Goal: Task Accomplishment & Management: Use online tool/utility

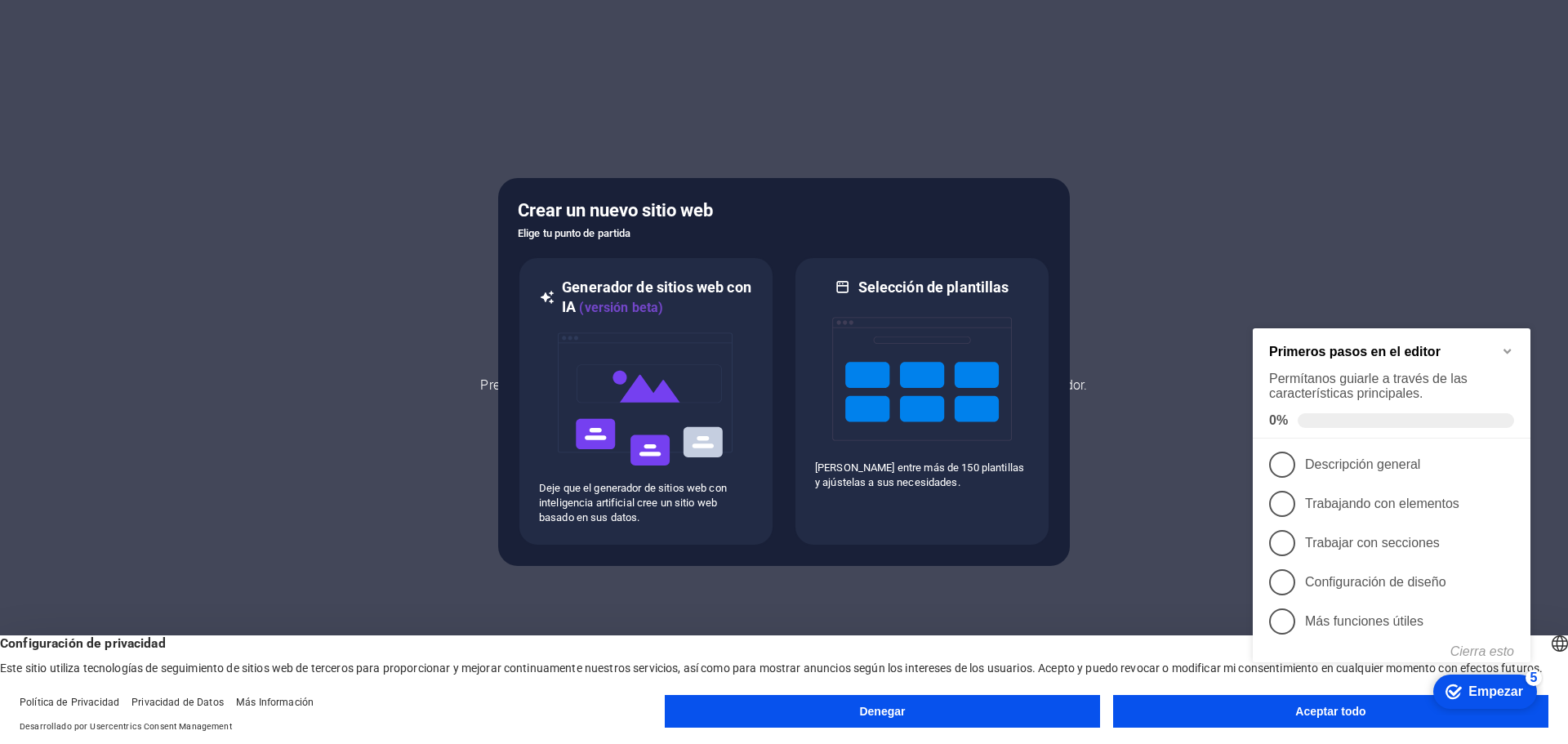
drag, startPoint x: 1136, startPoint y: 175, endPoint x: 1239, endPoint y: 36, distance: 173.0
click at [1239, 36] on div at bounding box center [784, 372] width 1568 height 744
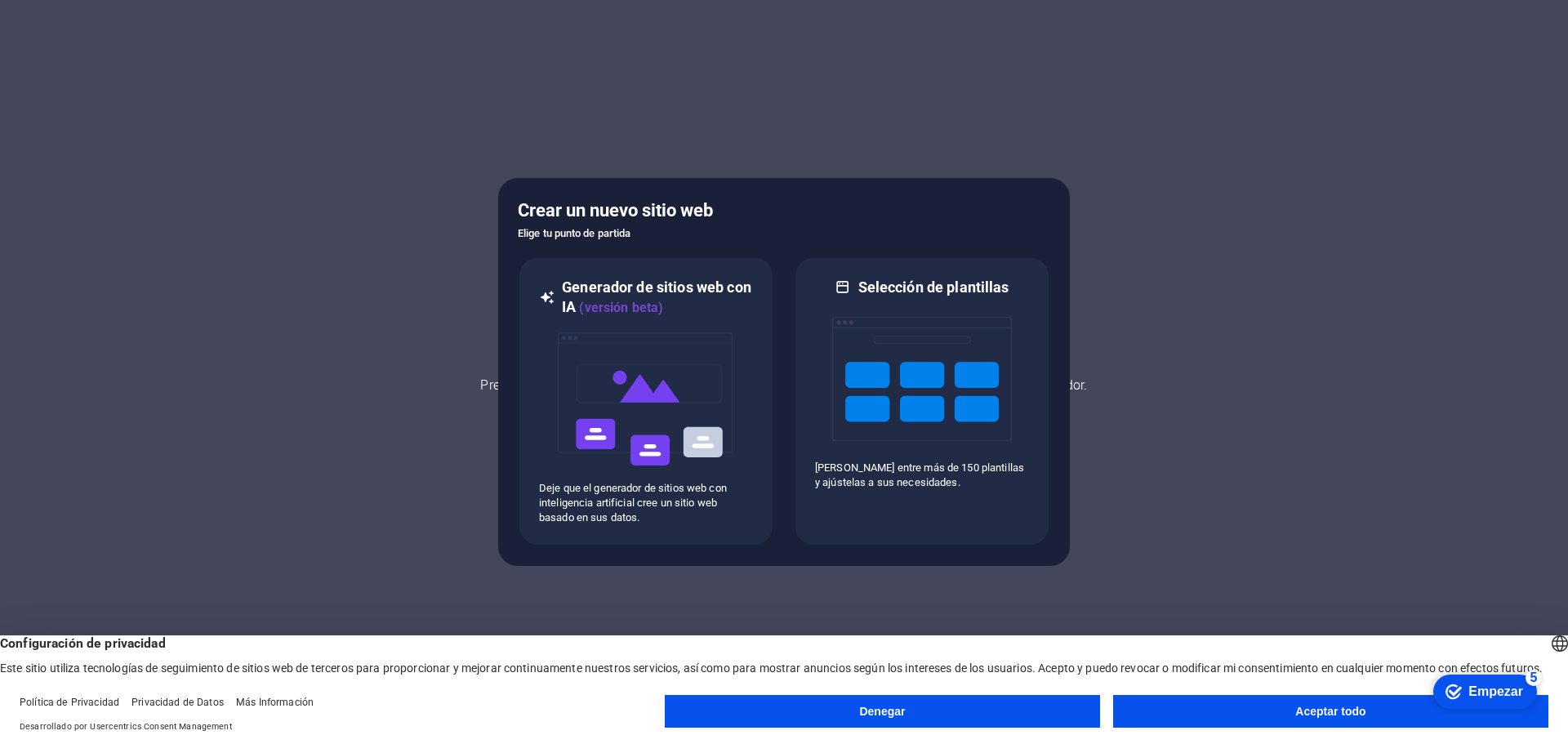
click at [1315, 713] on font "Aceptar todo" at bounding box center [1329, 711] width 70 height 13
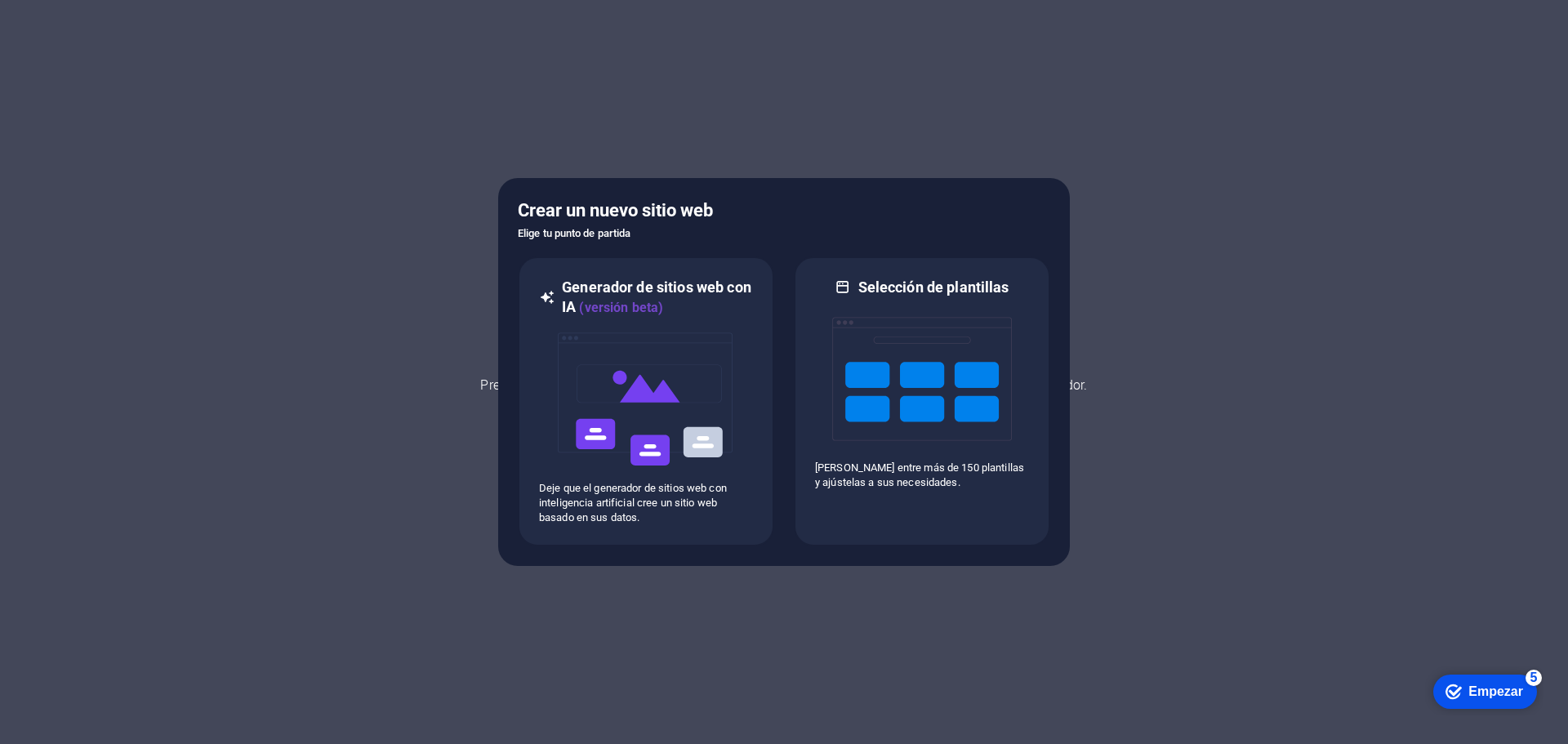
click at [1480, 690] on font "Empezar" at bounding box center [1495, 691] width 55 height 13
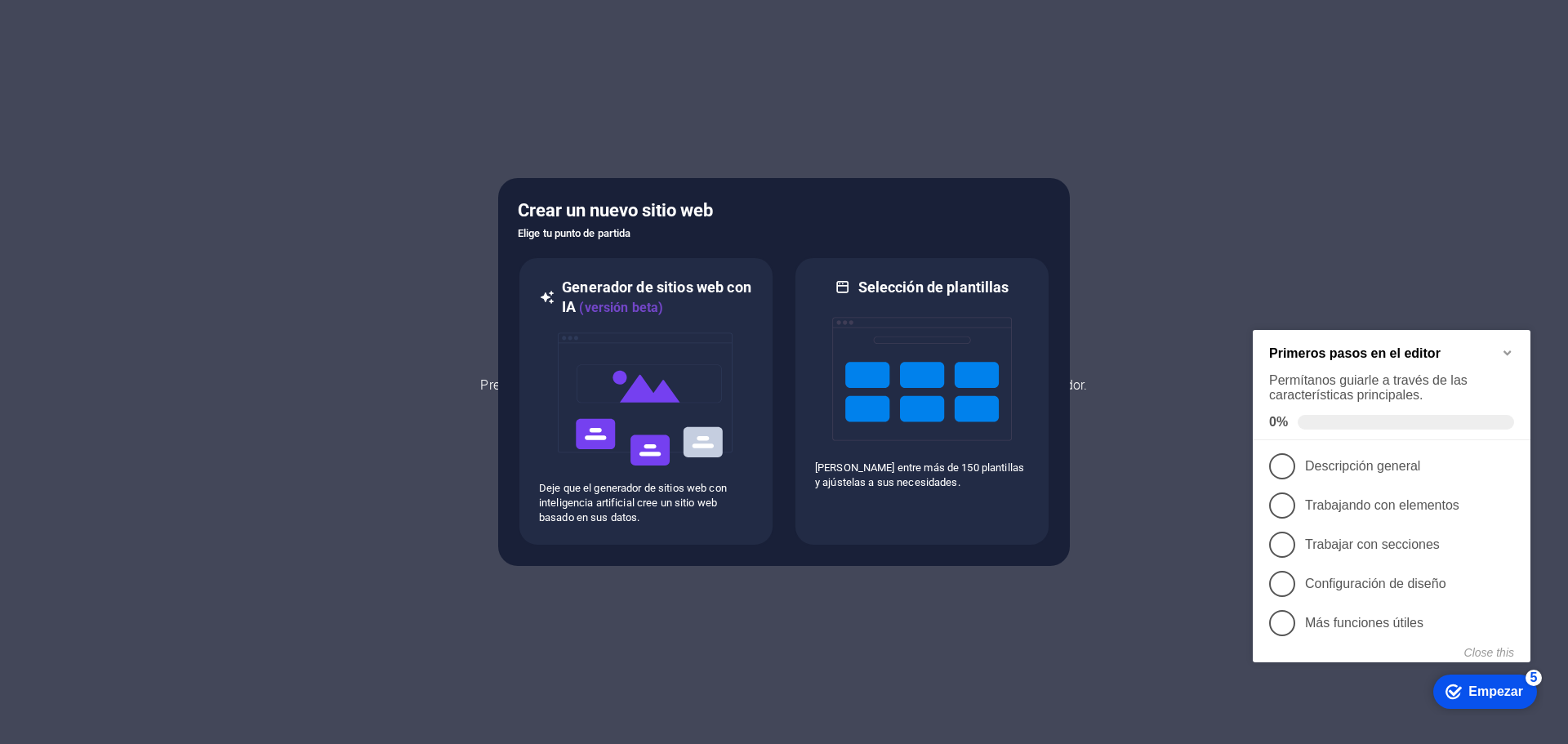
click at [1200, 397] on div at bounding box center [784, 372] width 1568 height 744
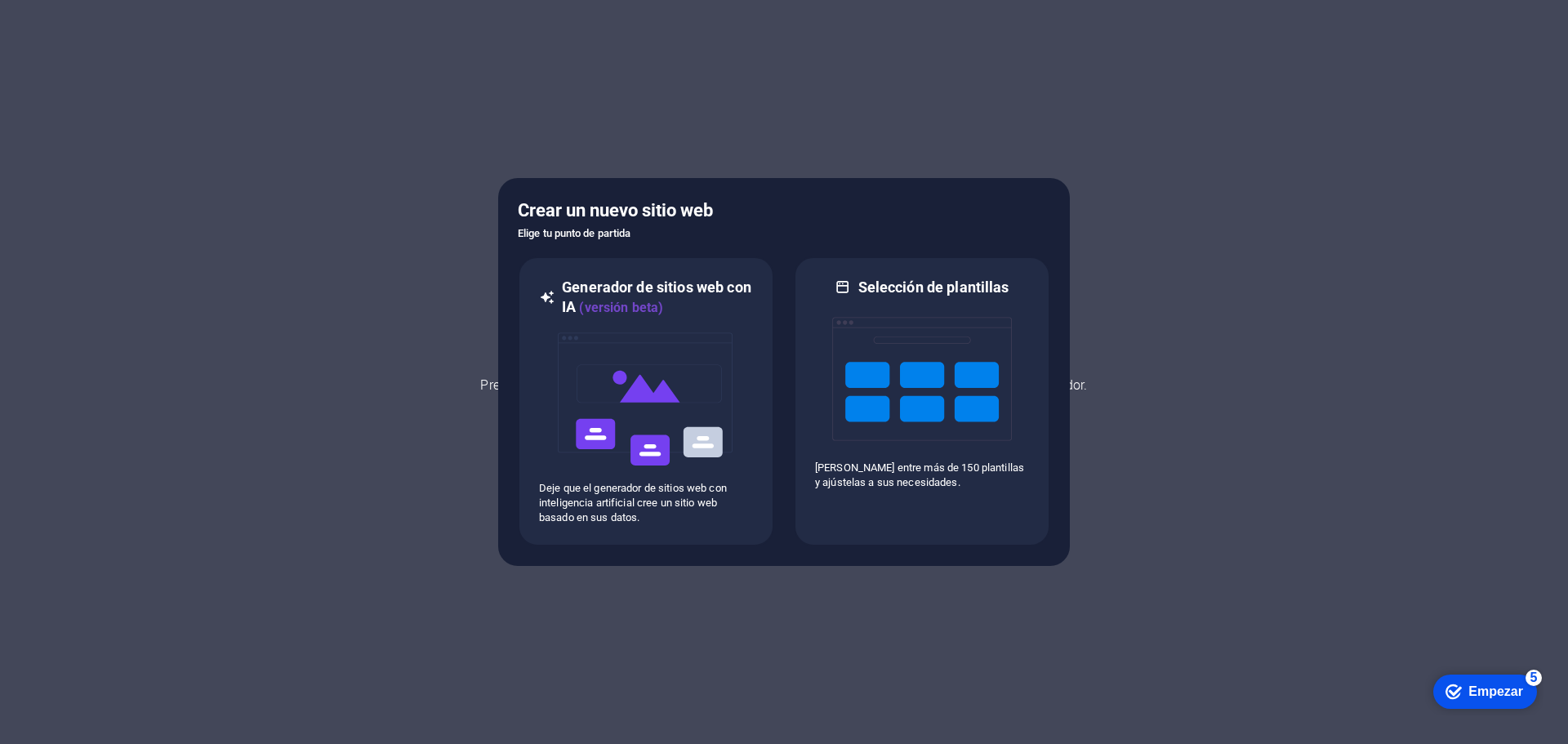
drag, startPoint x: 440, startPoint y: 137, endPoint x: 1129, endPoint y: 484, distance: 771.4
click at [1090, 448] on div at bounding box center [784, 372] width 1568 height 744
click at [1140, 528] on div at bounding box center [784, 372] width 1568 height 744
click at [853, 215] on h5 "Crear un nuevo sitio web" at bounding box center [783, 210] width 533 height 26
click at [840, 211] on h5 "Crear un nuevo sitio web" at bounding box center [783, 210] width 533 height 26
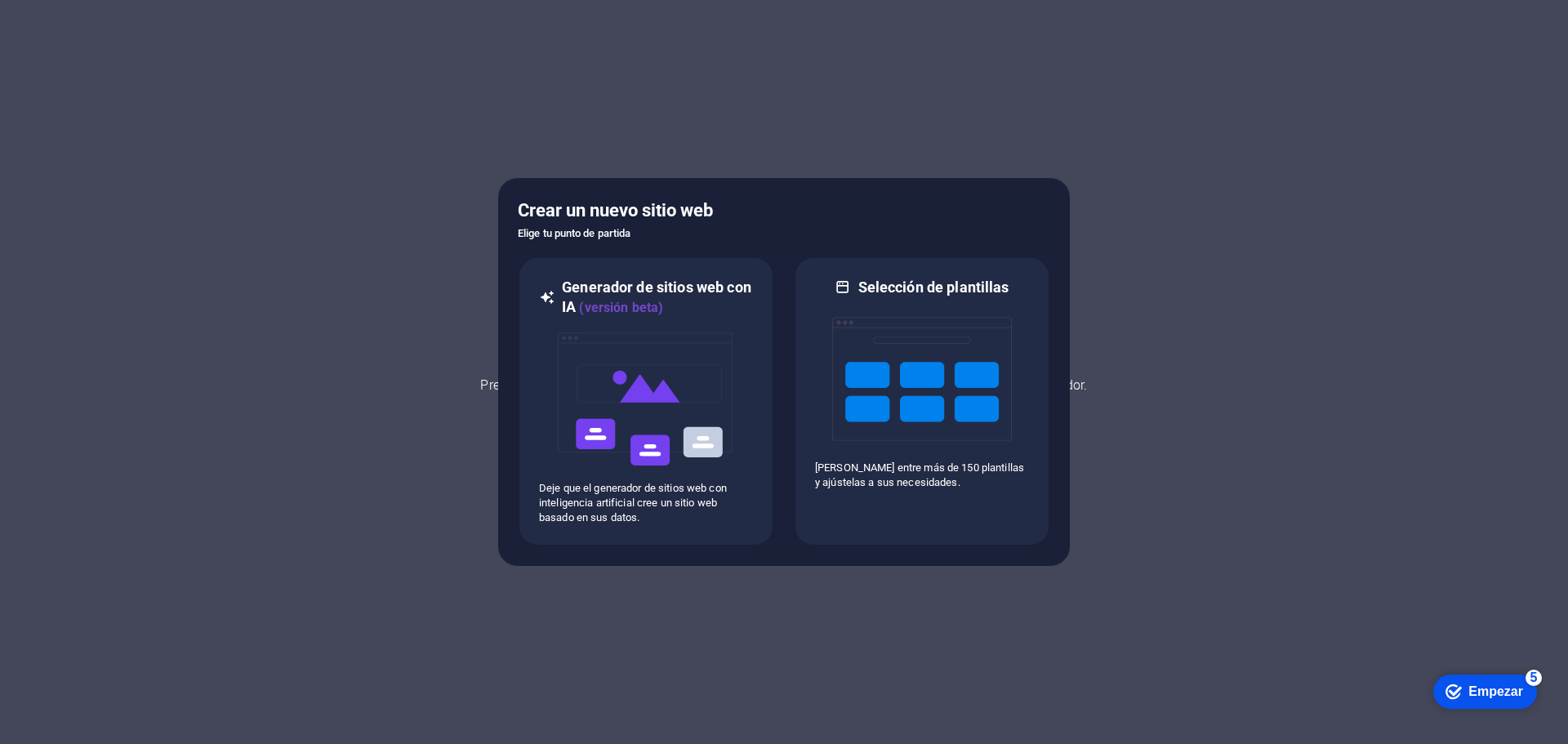
click at [917, 209] on h5 "Crear un nuevo sitio web" at bounding box center [783, 210] width 533 height 26
click at [966, 378] on img at bounding box center [921, 379] width 179 height 163
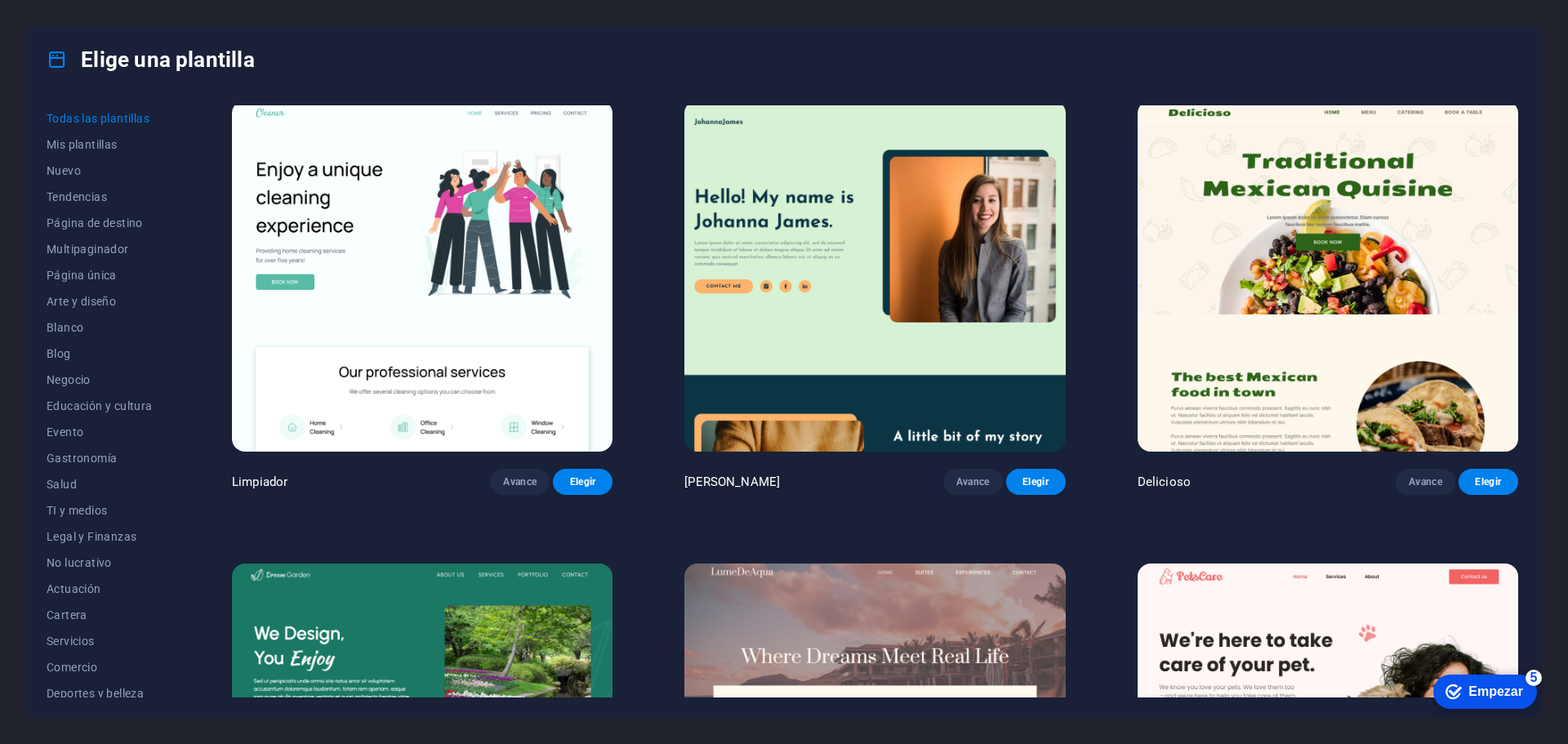
scroll to position [3757, 0]
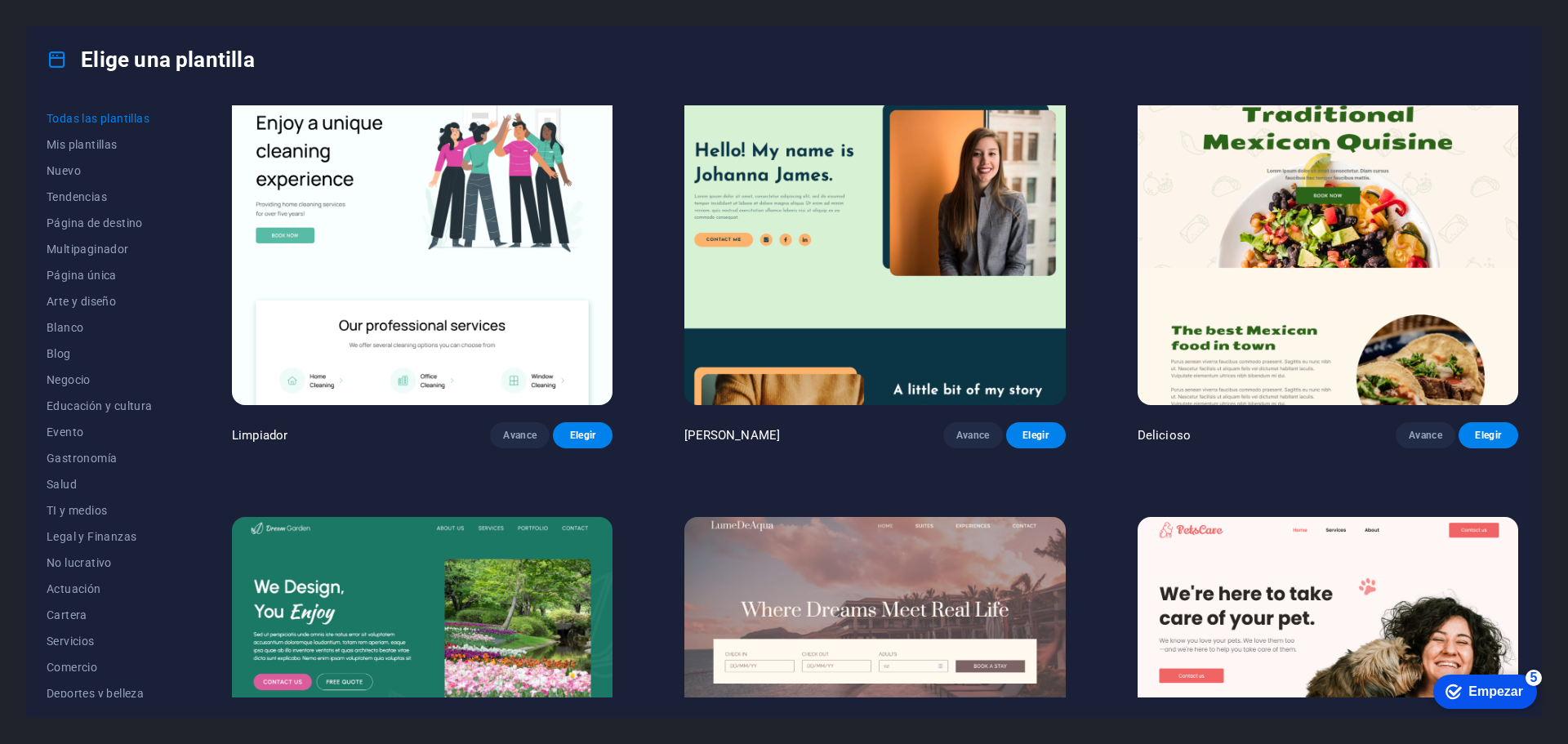
click at [110, 145] on font "Mis plantillas" at bounding box center [82, 145] width 71 height 13
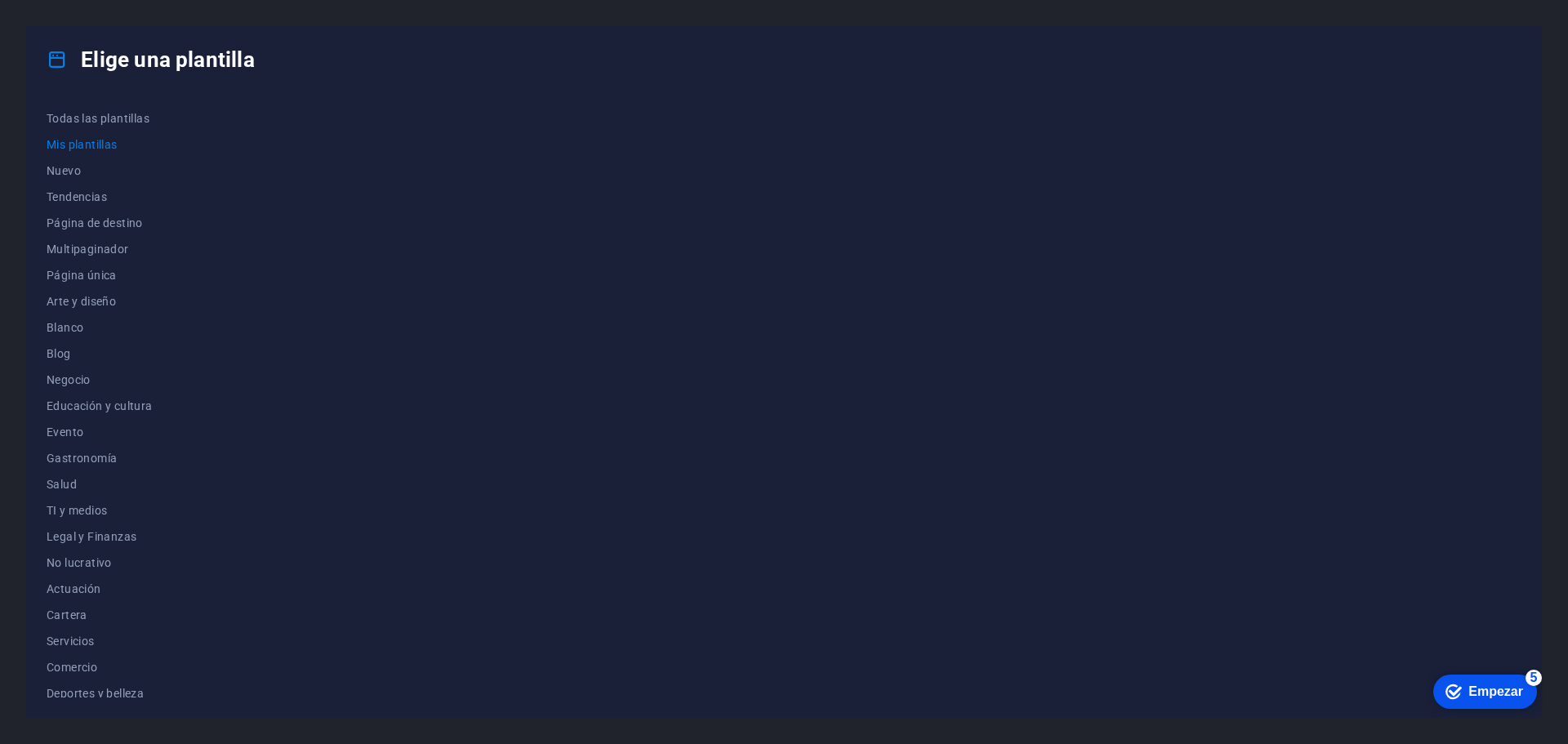
scroll to position [0, 0]
click at [84, 167] on span "Nuevo" at bounding box center [103, 171] width 113 height 13
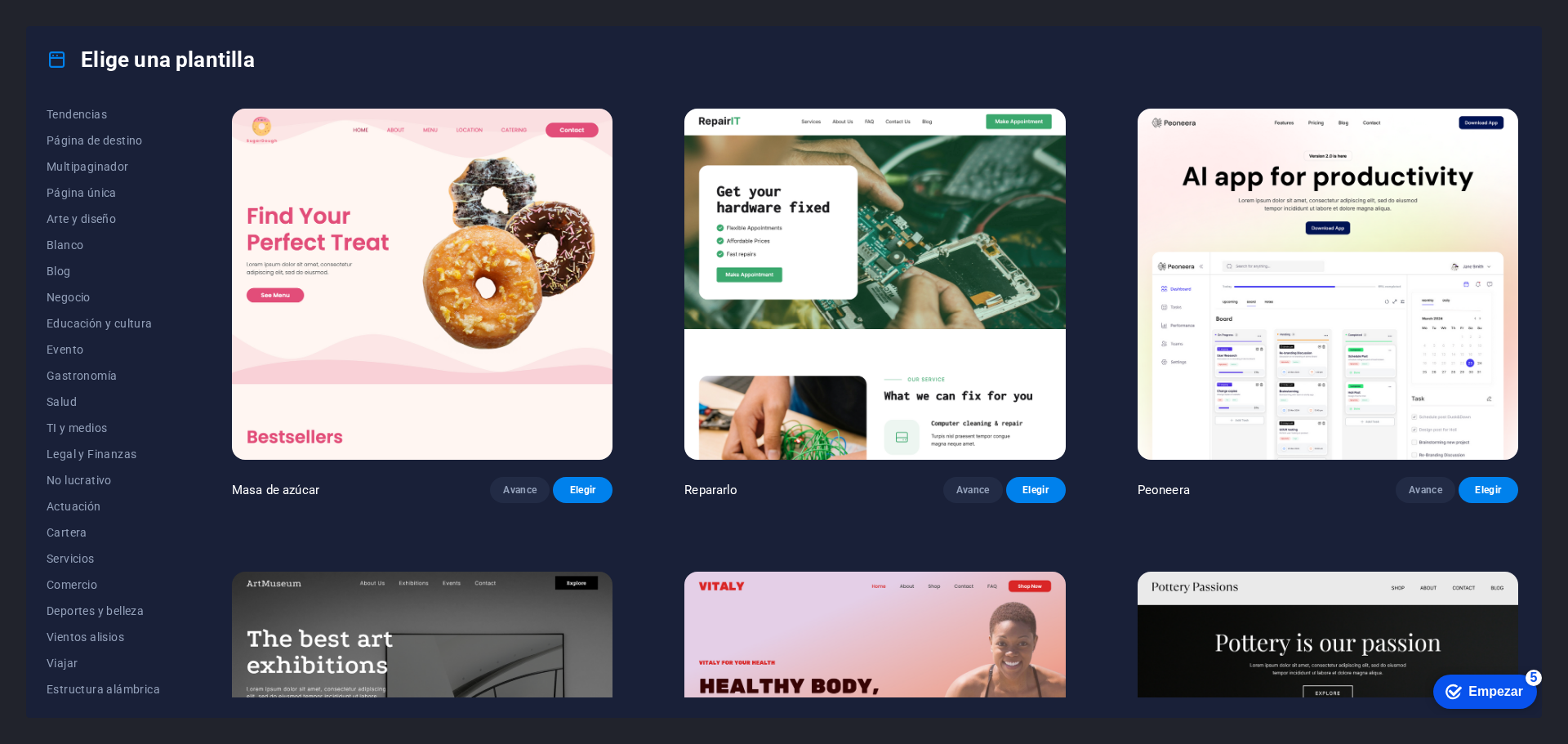
scroll to position [87, 0]
click at [122, 134] on font "Página de destino" at bounding box center [94, 135] width 96 height 13
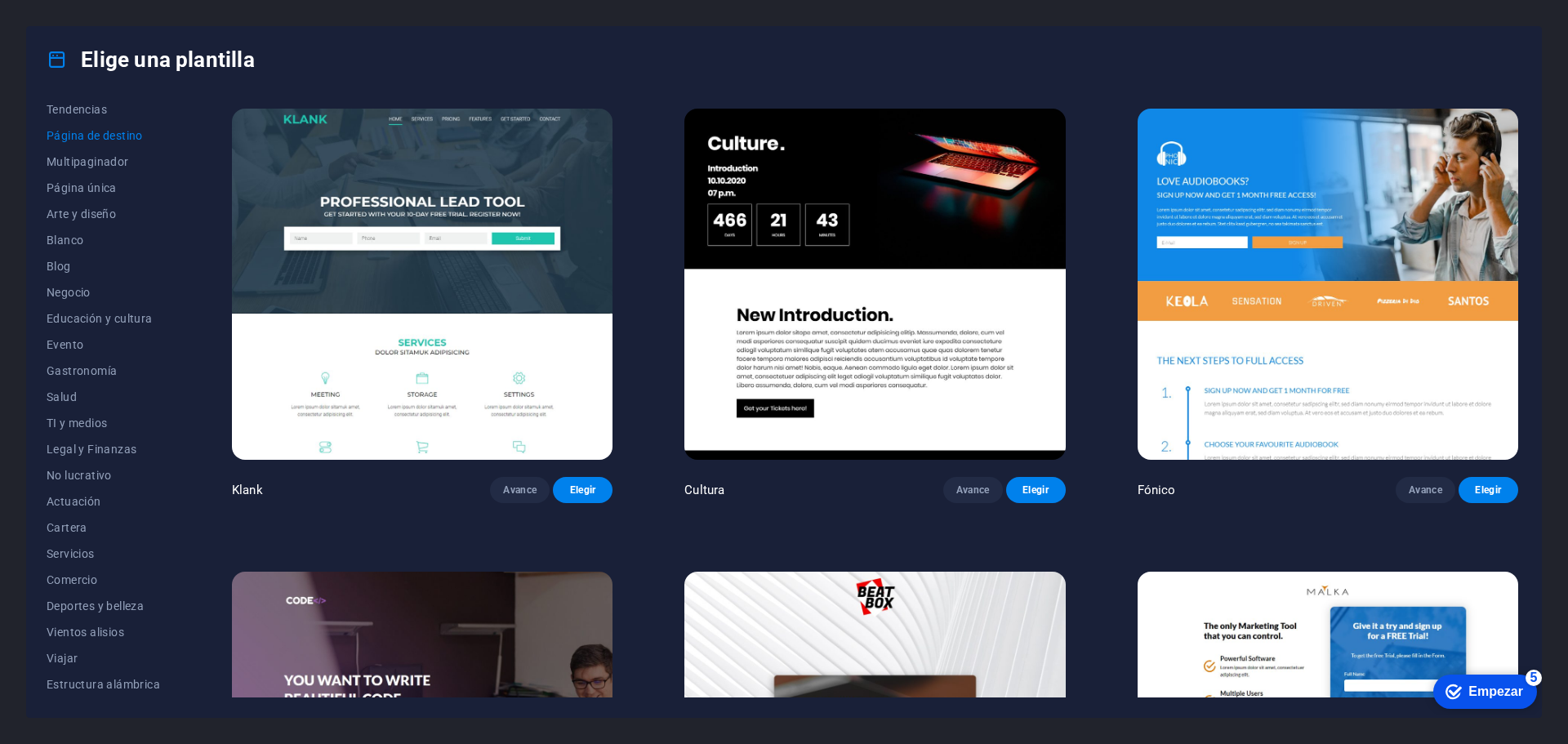
drag, startPoint x: 177, startPoint y: 276, endPoint x: 177, endPoint y: 189, distance: 87.0
click at [177, 191] on div "Todas las plantillas Mis plantillas Nuevo Tendencias Página de destino Multipag…" at bounding box center [112, 401] width 133 height 592
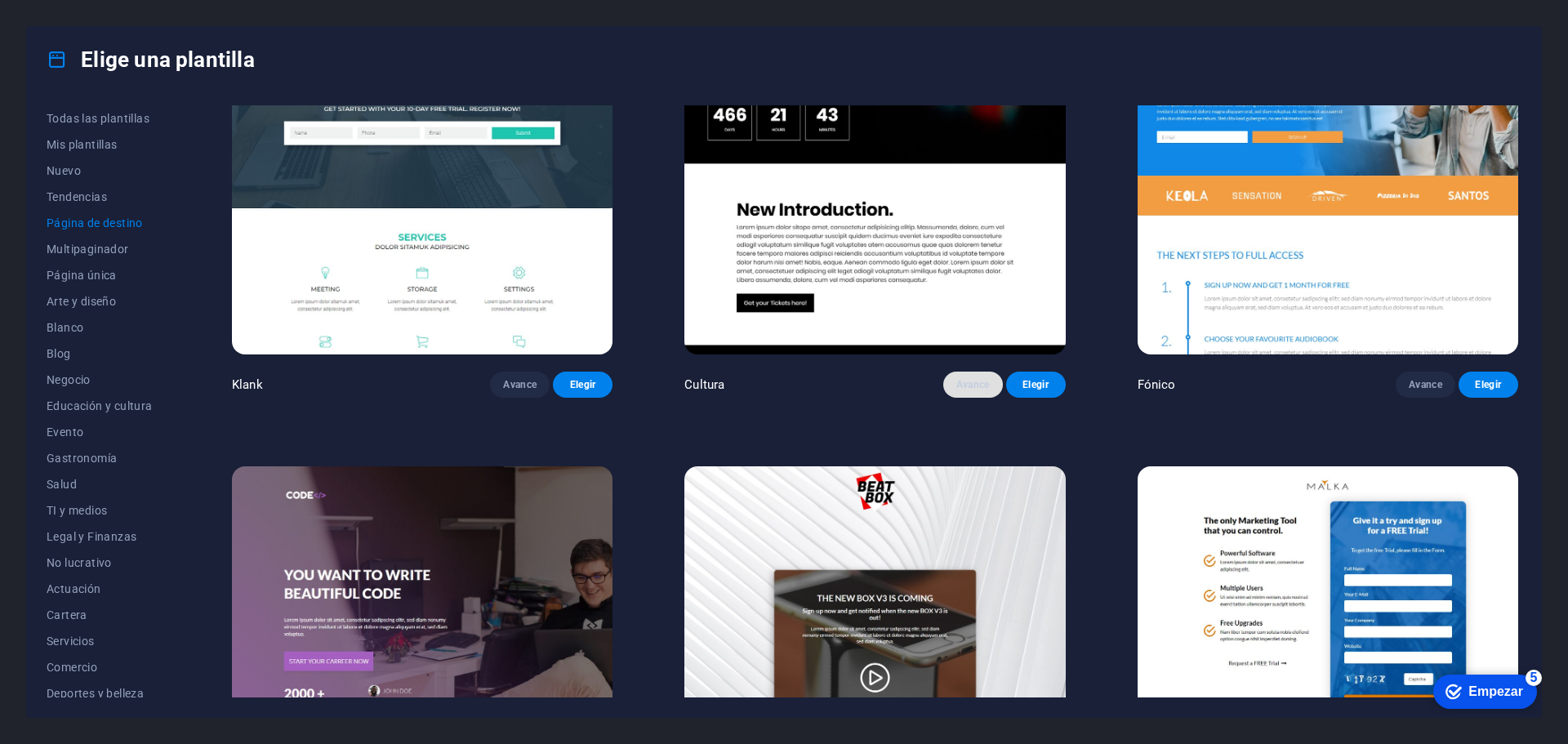
scroll to position [163, 0]
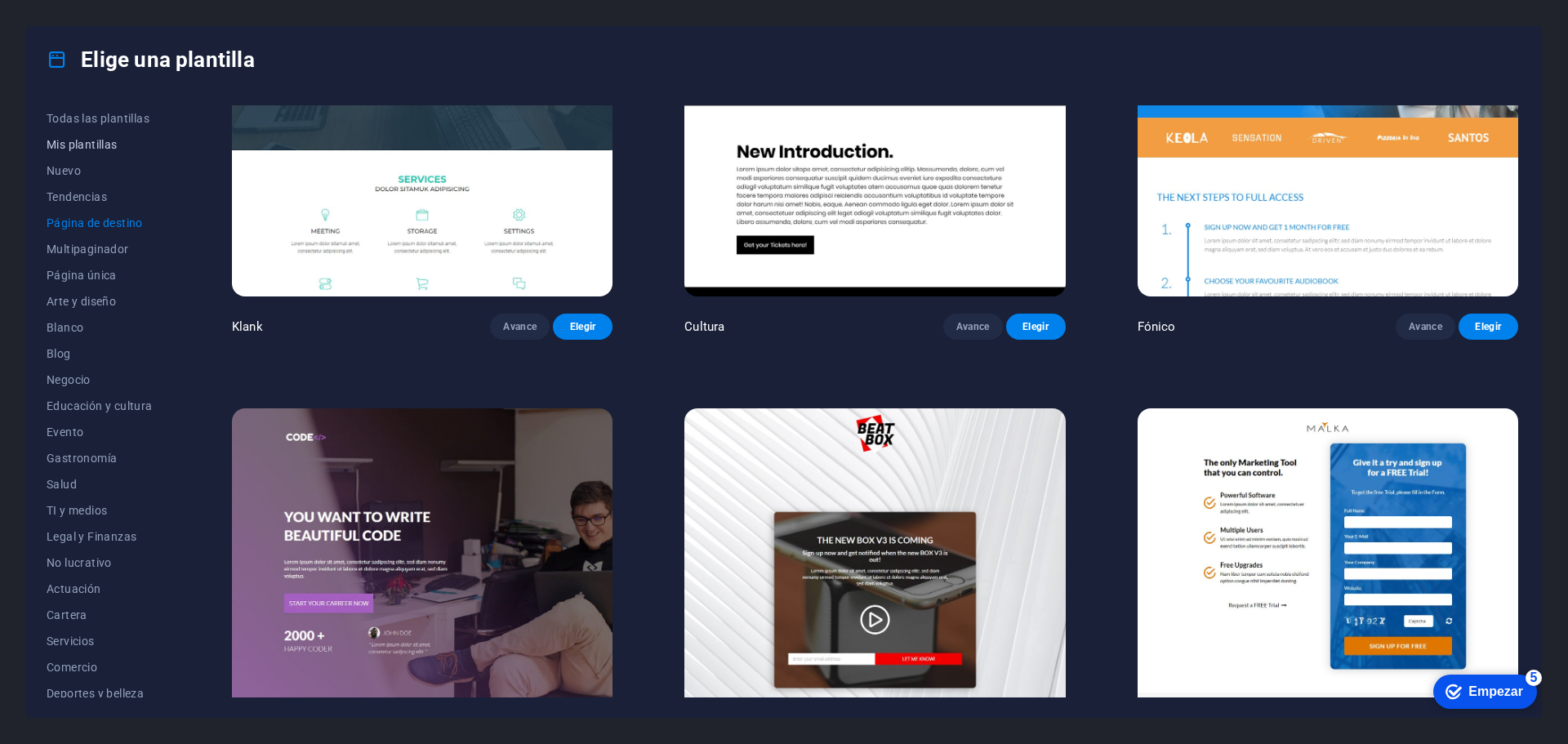
click at [101, 147] on font "Mis plantillas" at bounding box center [82, 145] width 71 height 13
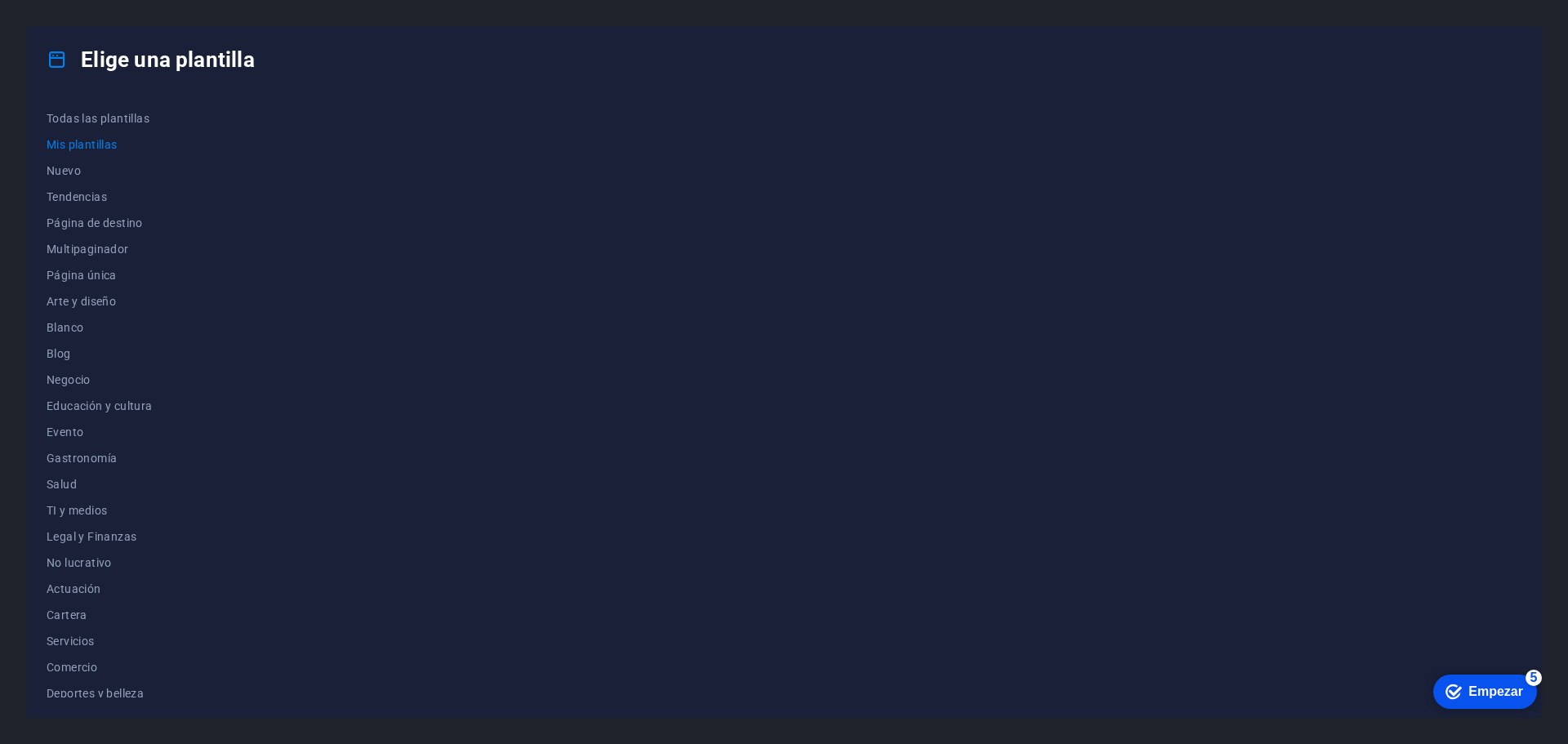
click at [1458, 685] on icon "checkmark" at bounding box center [1453, 691] width 16 height 16
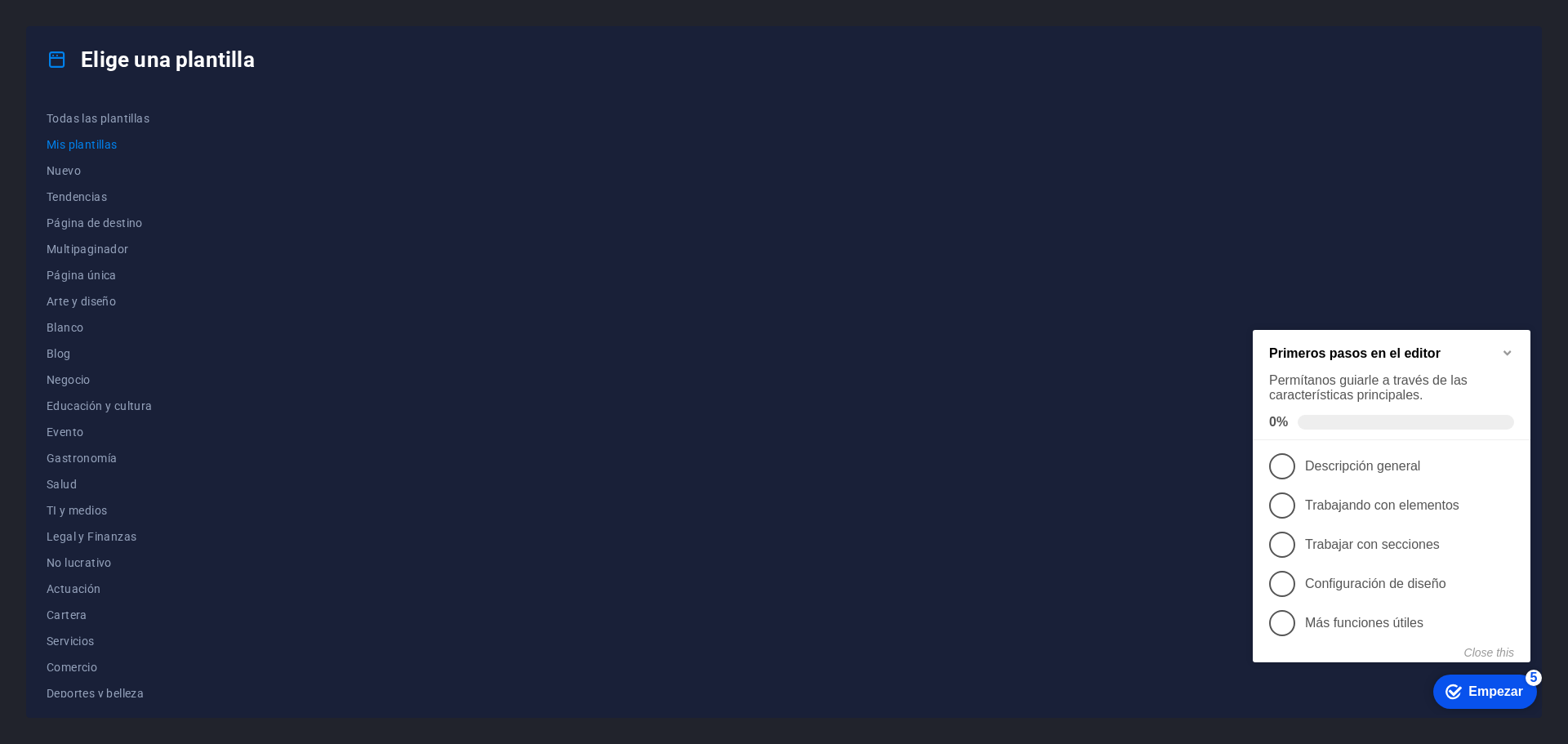
click at [1160, 526] on div at bounding box center [874, 401] width 1293 height 592
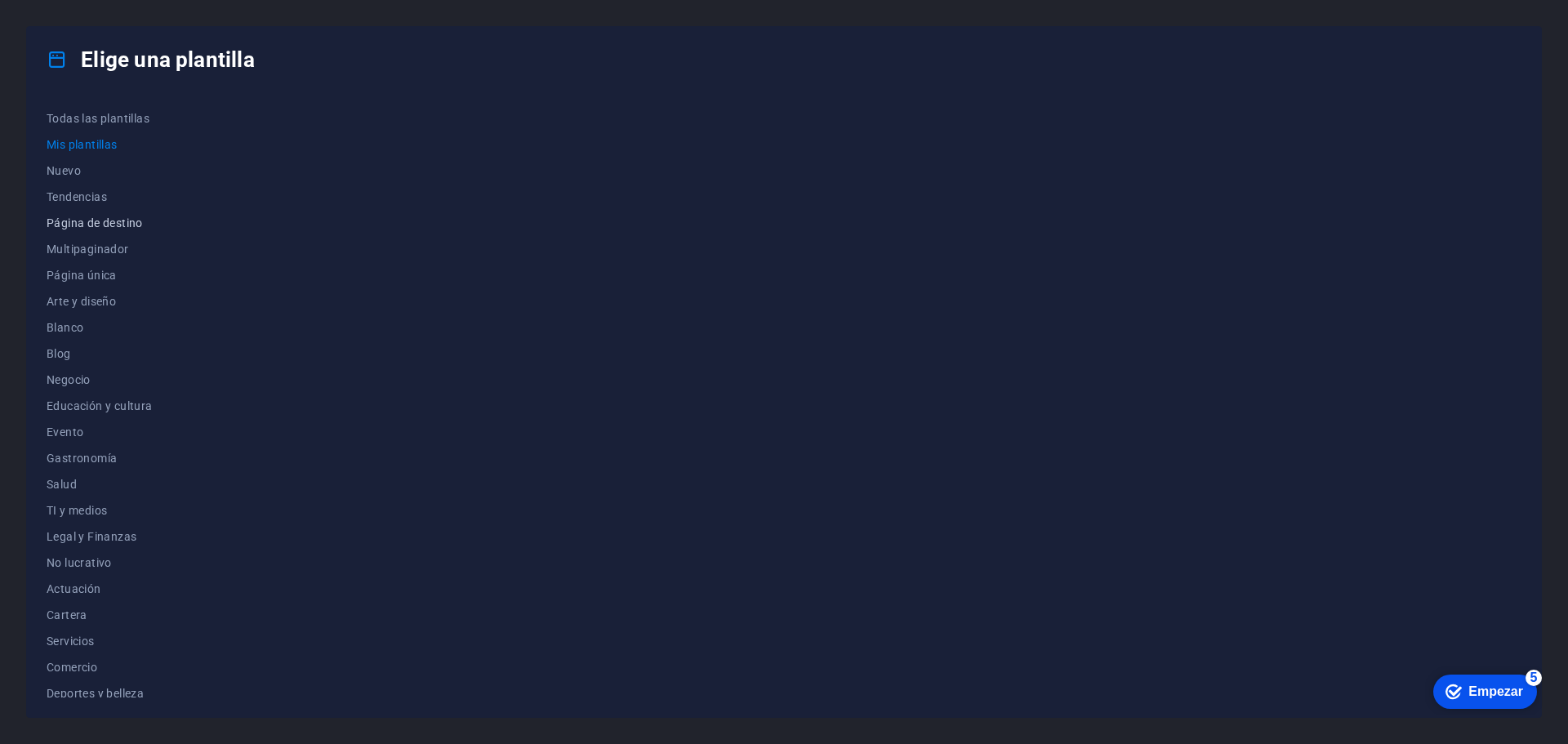
click at [107, 219] on font "Página de destino" at bounding box center [94, 223] width 96 height 13
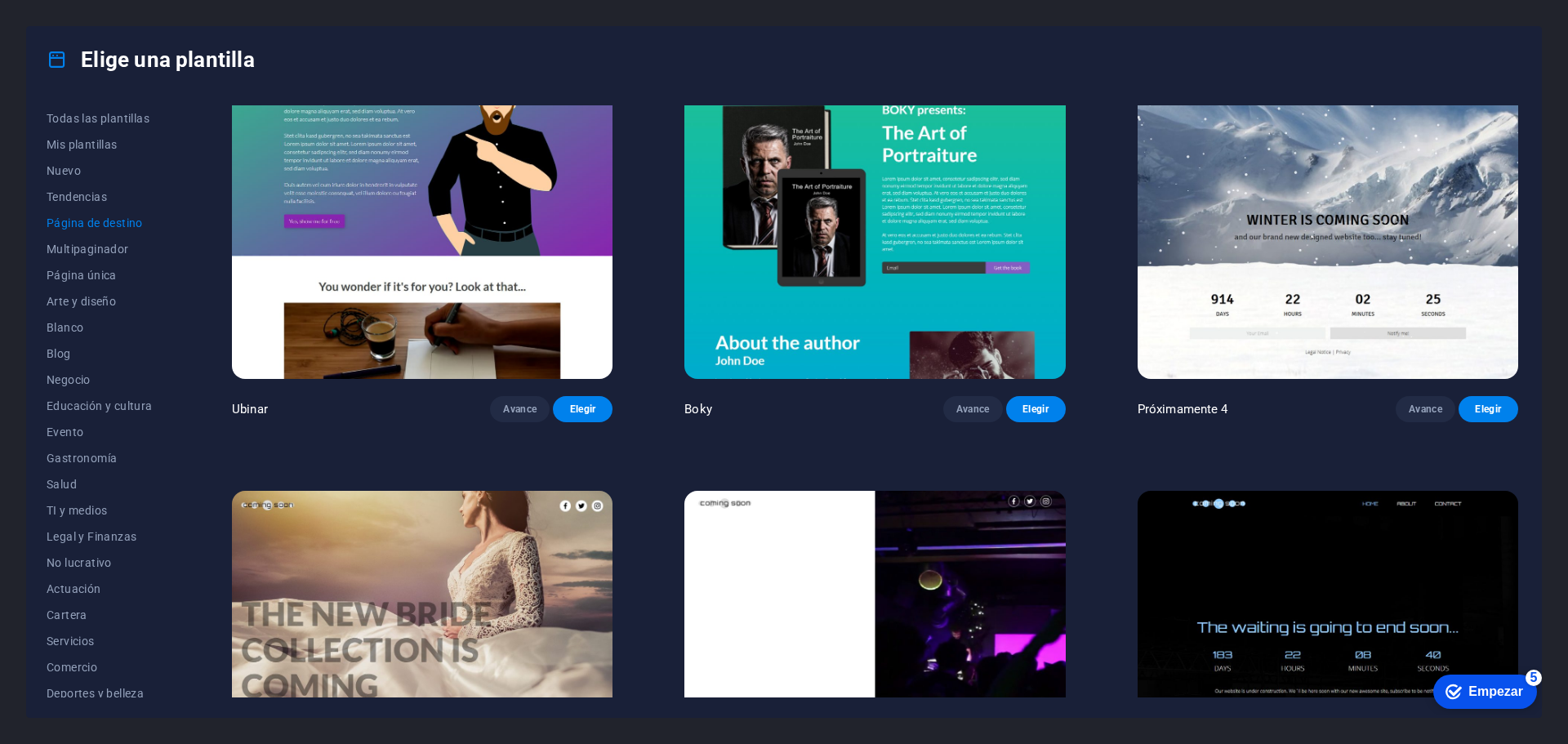
scroll to position [3493, 0]
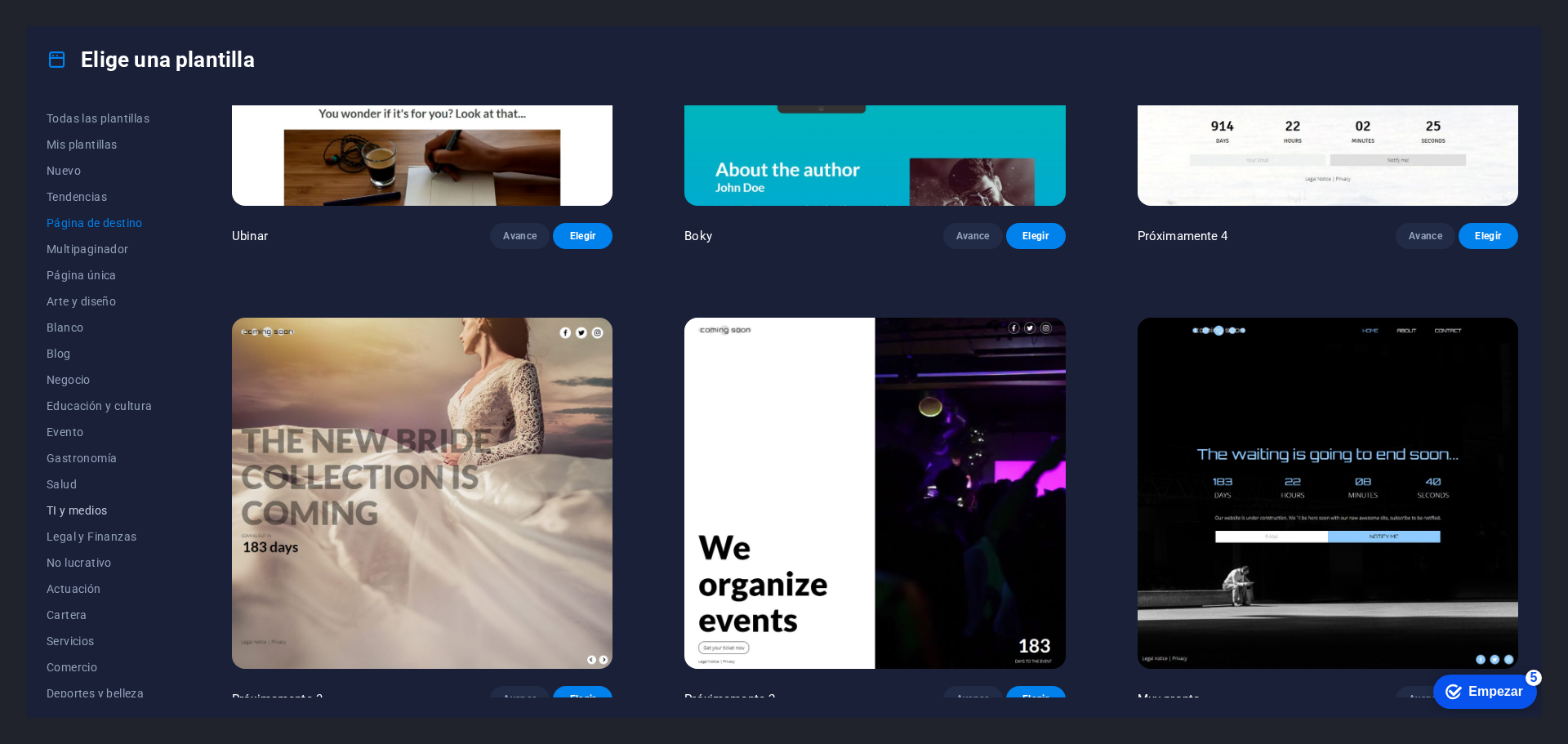
click at [105, 514] on font "TI y medios" at bounding box center [76, 511] width 60 height 13
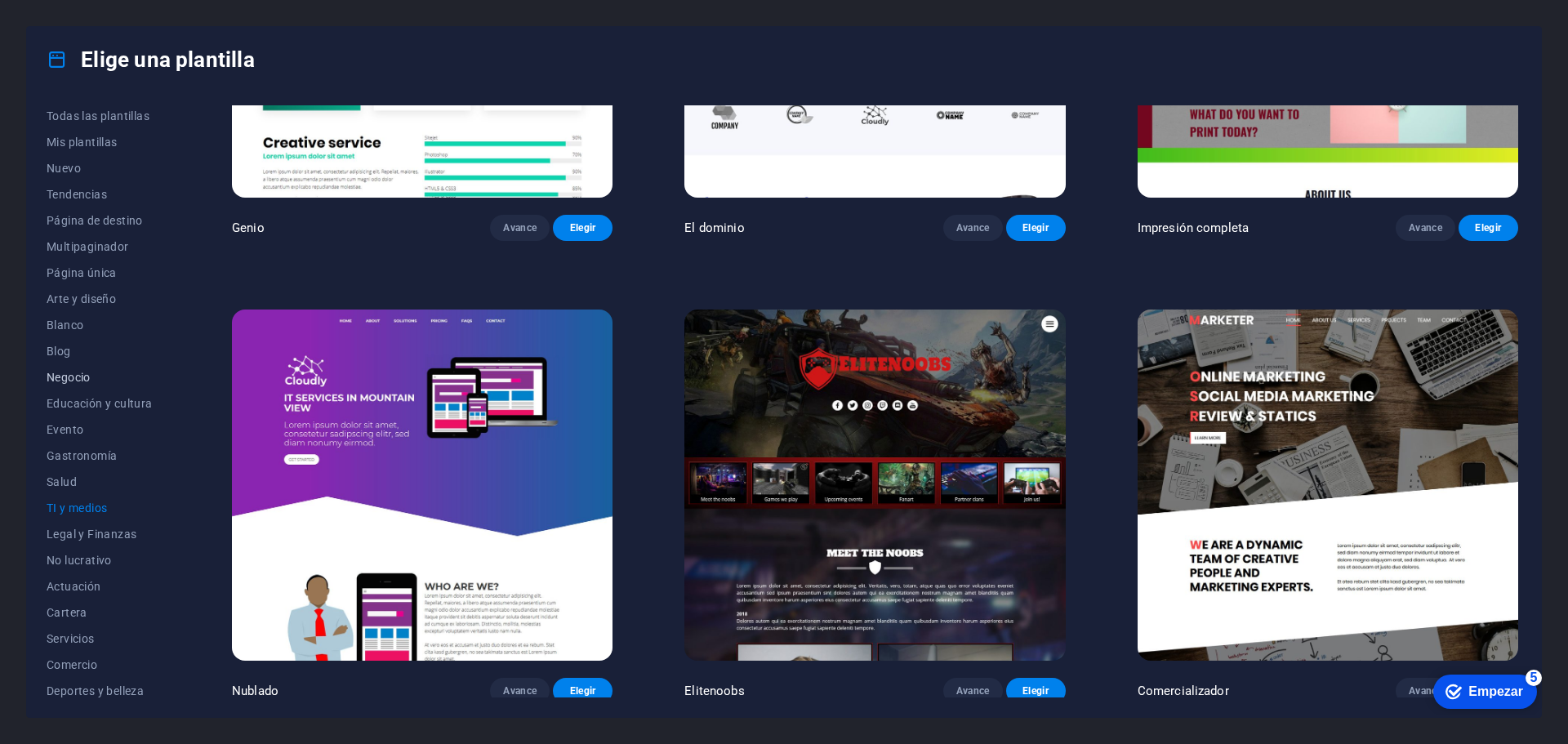
scroll to position [0, 0]
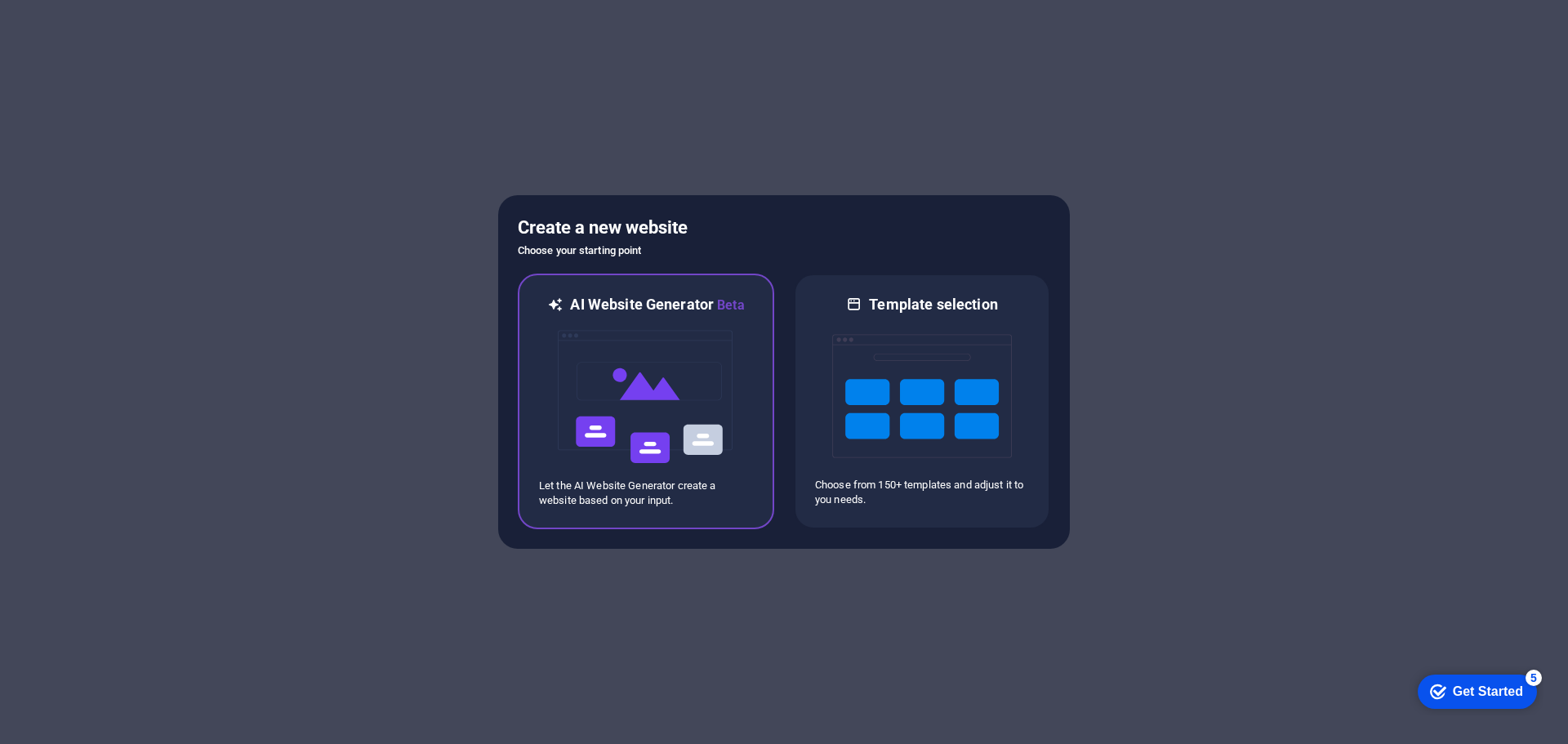
click at [696, 372] on img at bounding box center [645, 396] width 179 height 163
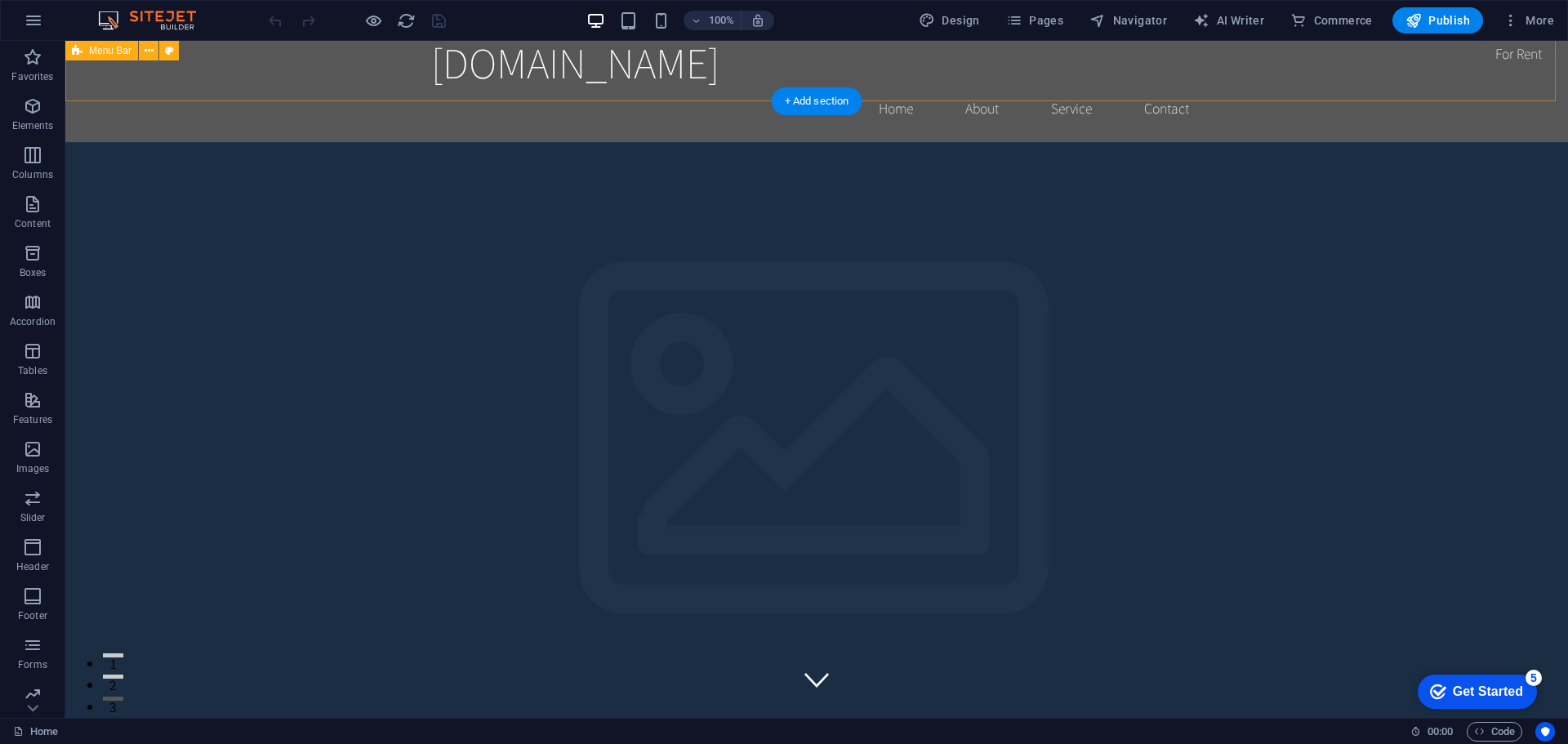
scroll to position [16, 0]
click at [879, 89] on nav "Home About Service Contact" at bounding box center [816, 109] width 771 height 41
click at [904, 89] on nav "Home About Service Contact" at bounding box center [816, 109] width 771 height 41
select select
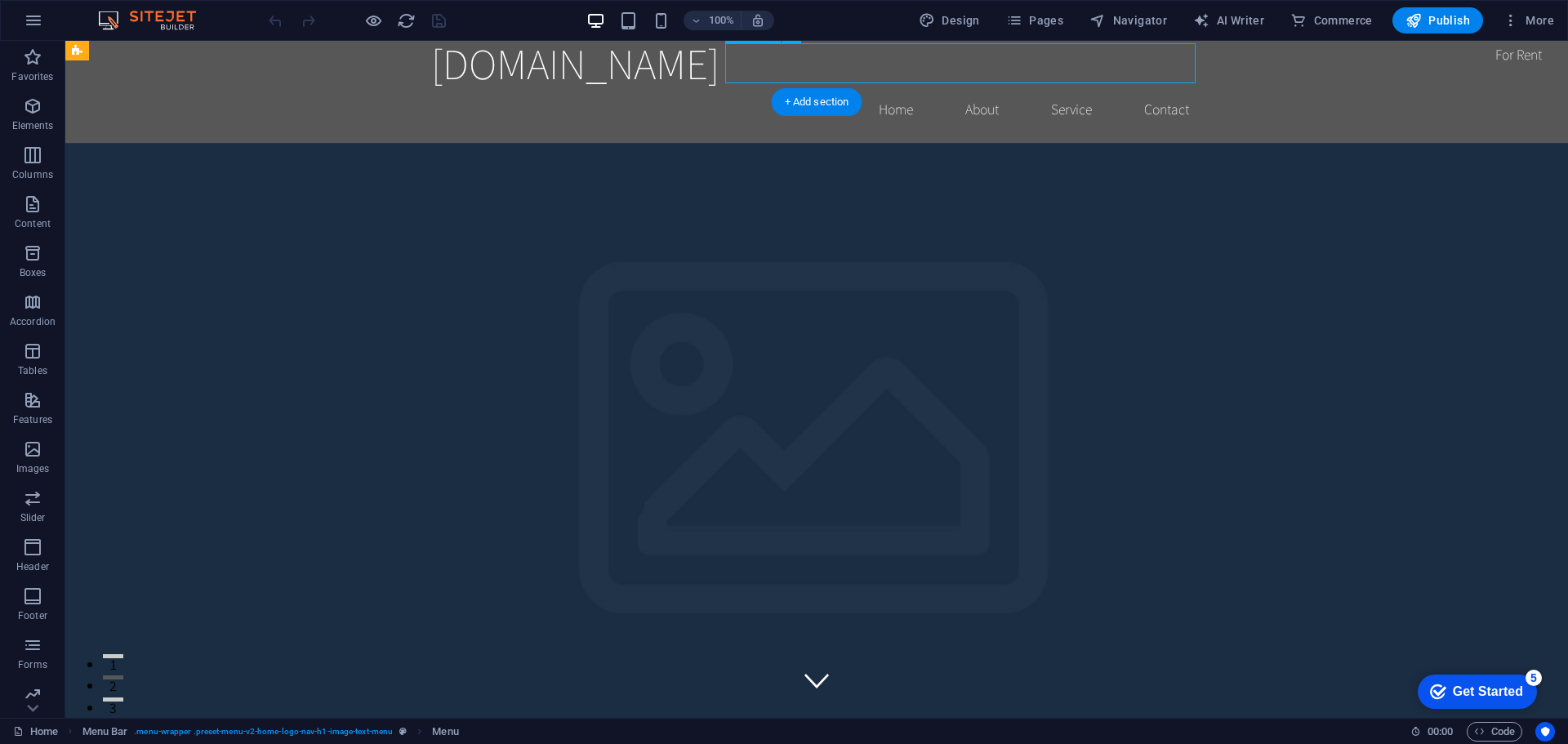
select select
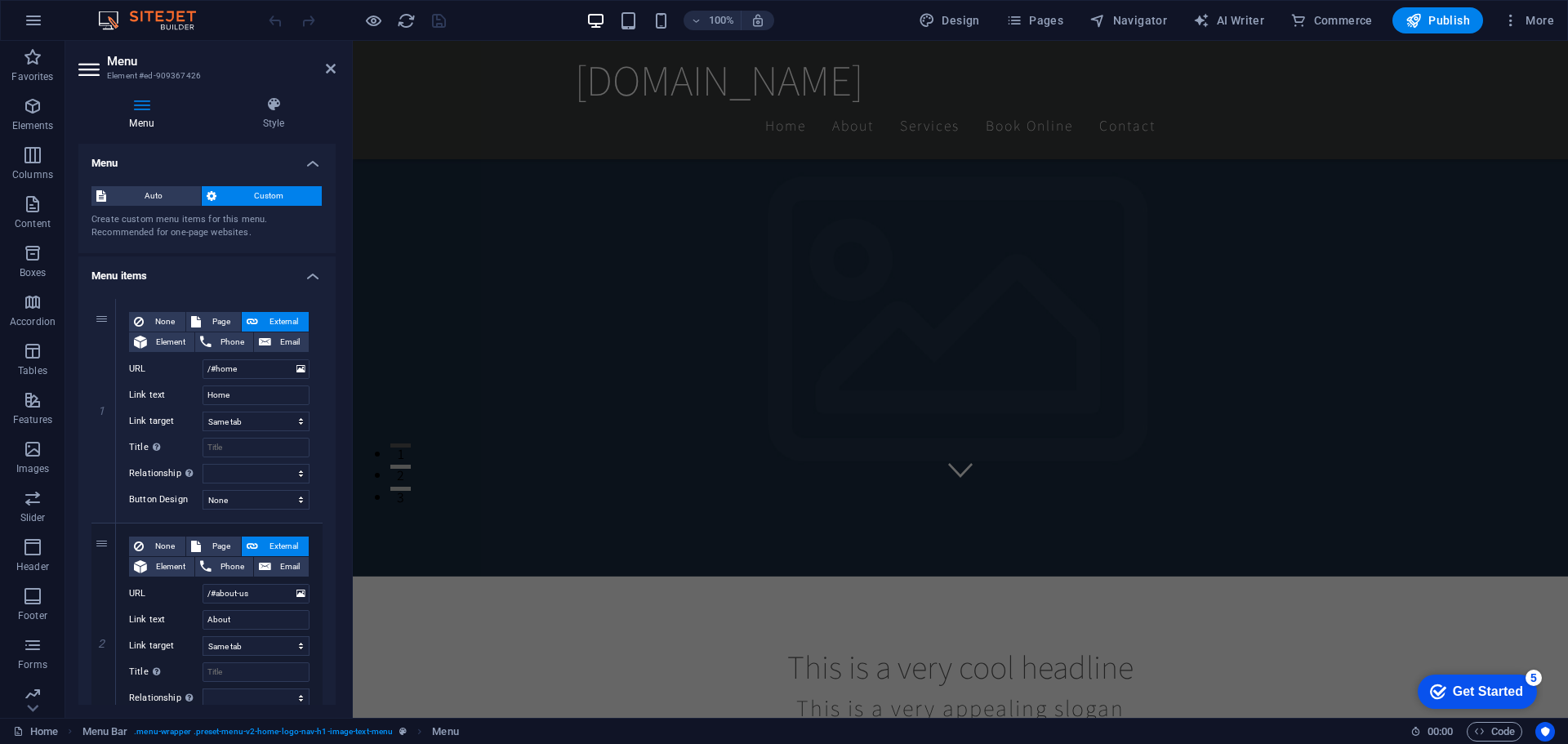
scroll to position [261, 0]
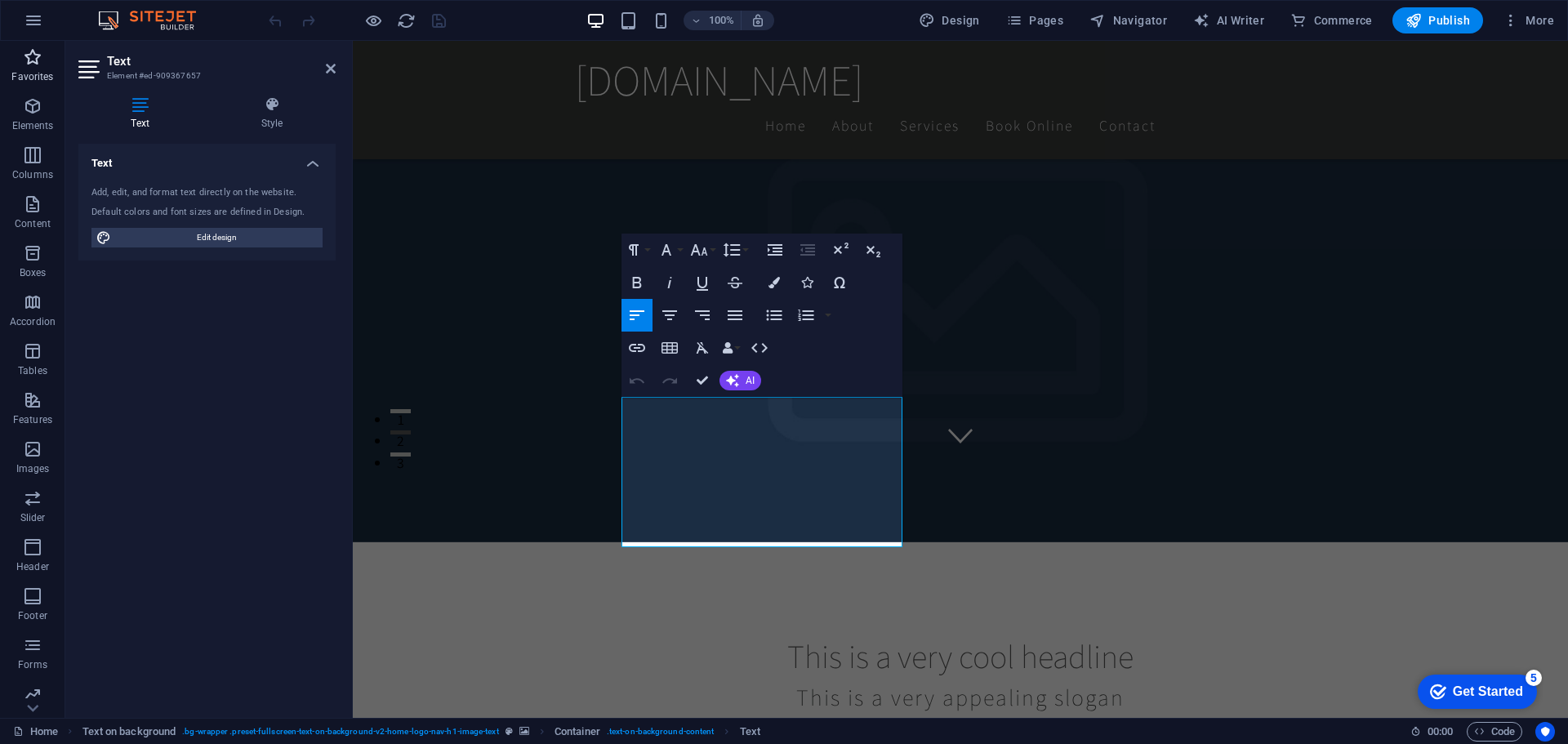
click at [33, 71] on p "Favorites" at bounding box center [32, 77] width 41 height 13
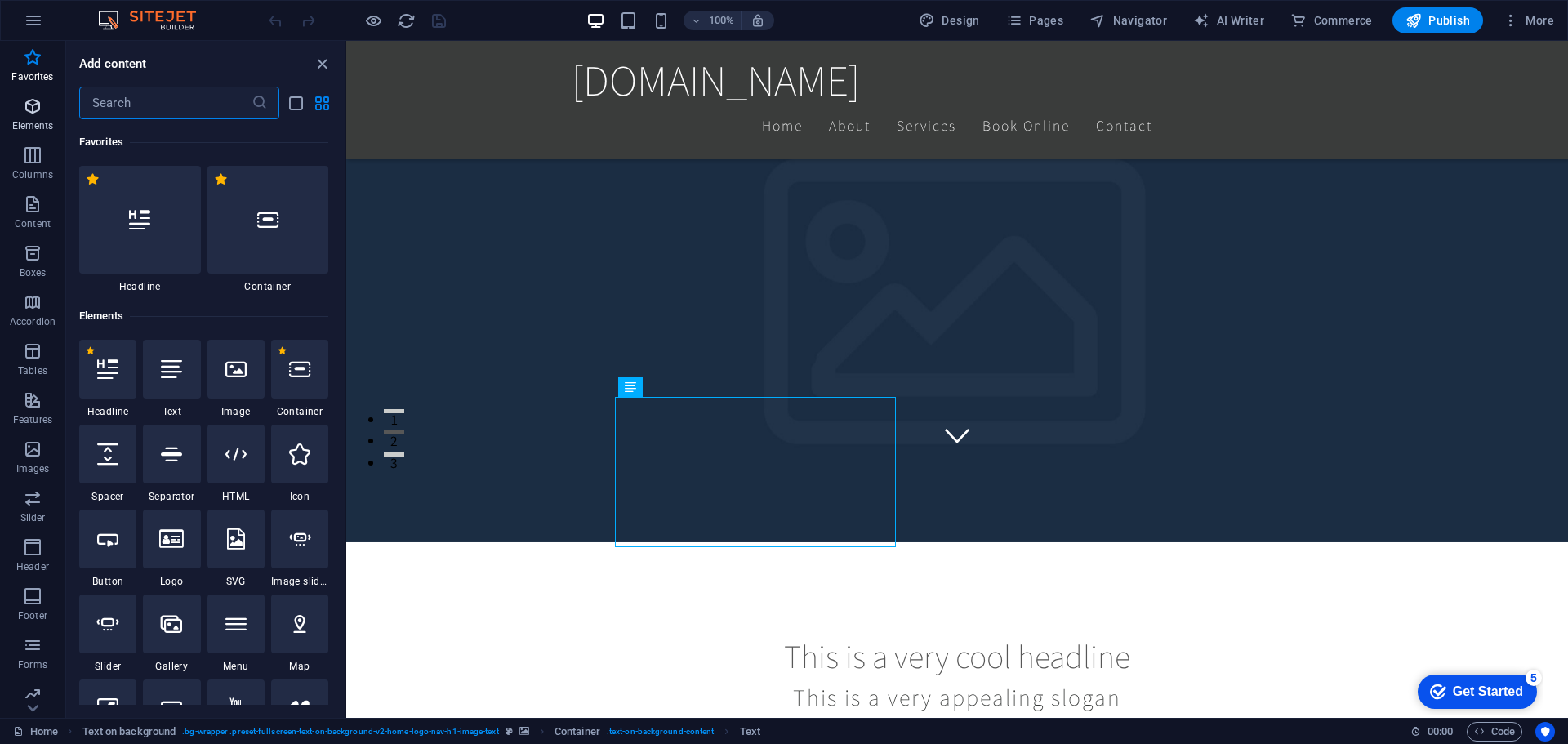
click at [36, 109] on icon "button" at bounding box center [33, 106] width 19 height 19
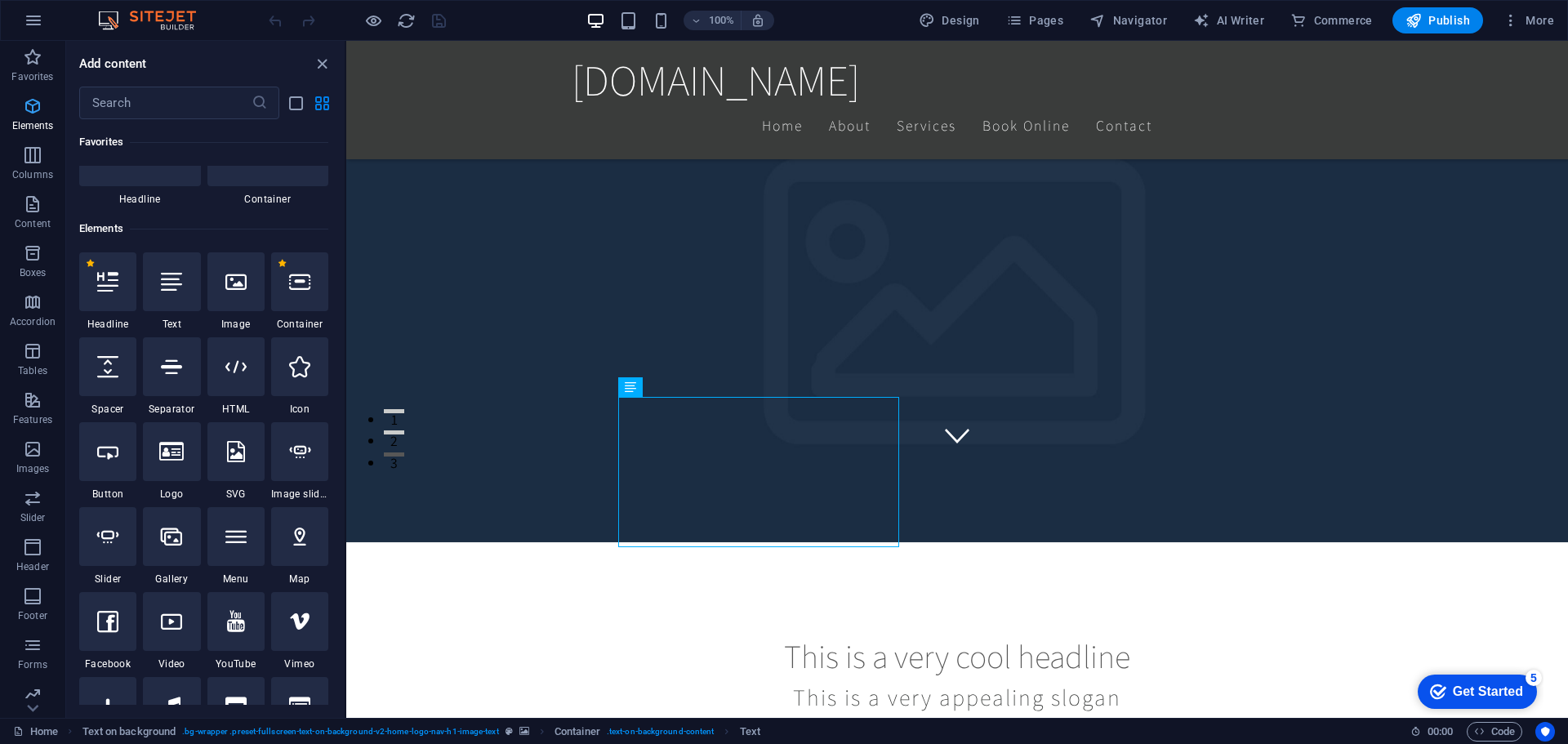
scroll to position [174, 0]
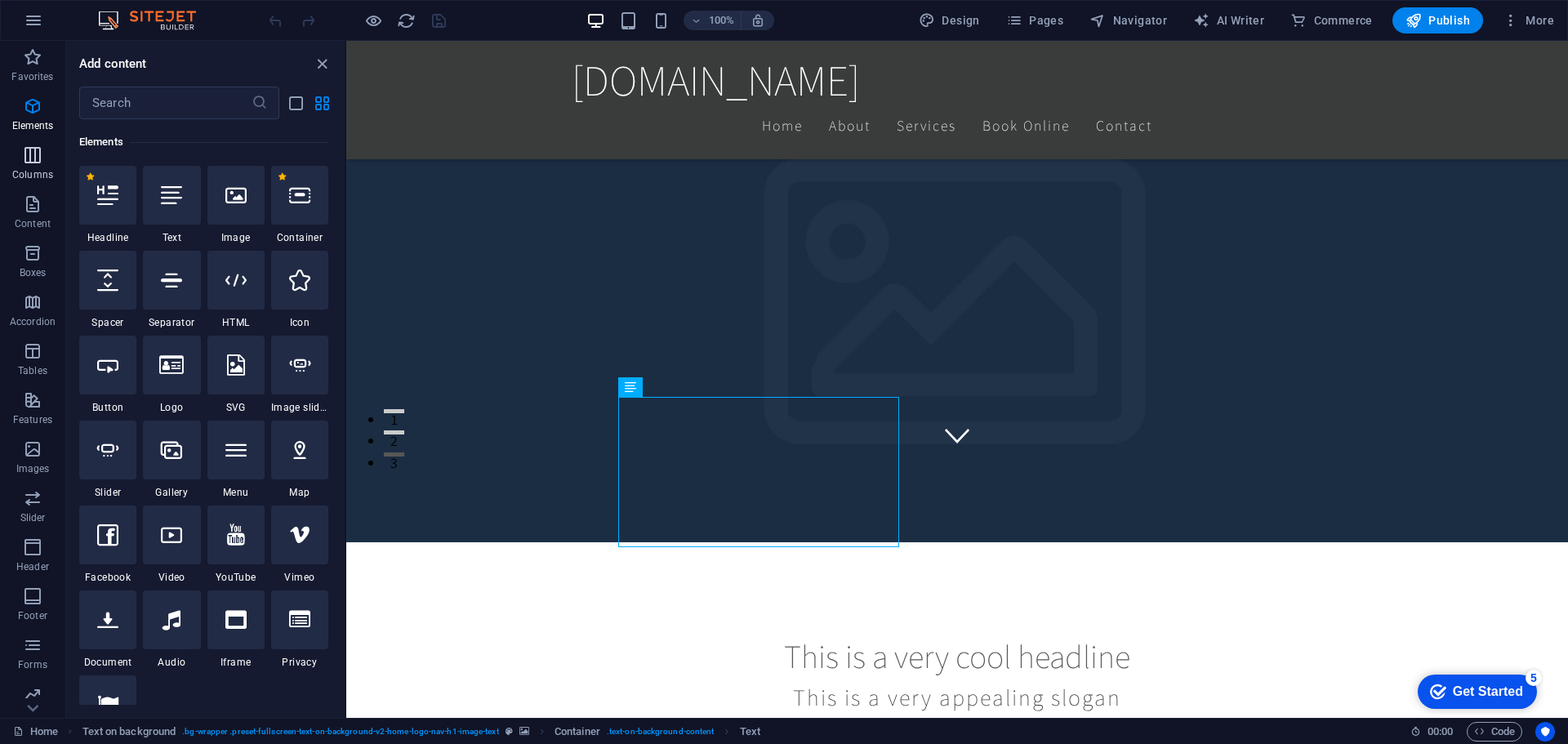
click at [42, 156] on icon "button" at bounding box center [33, 155] width 19 height 19
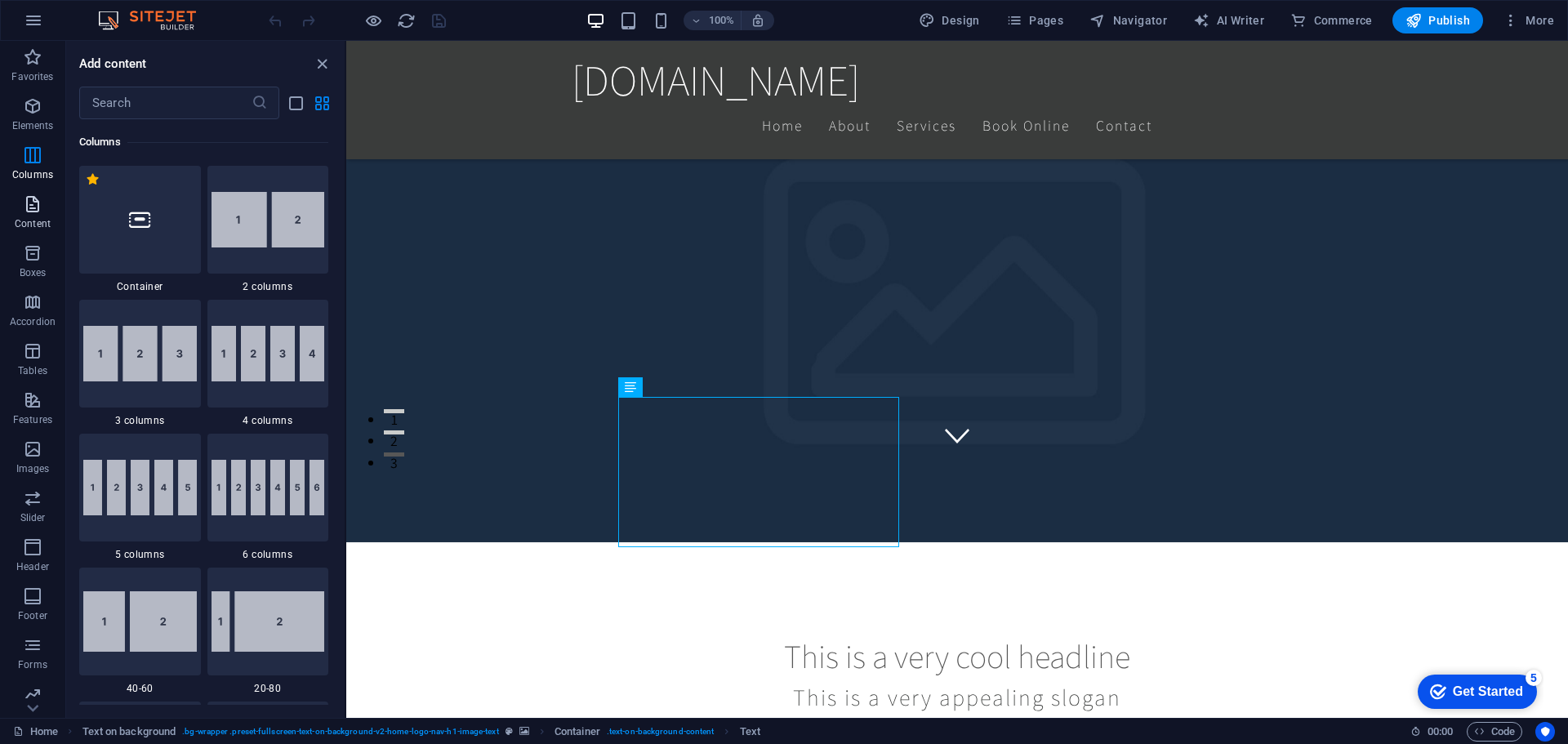
scroll to position [808, 0]
click at [26, 113] on icon "button" at bounding box center [33, 106] width 19 height 19
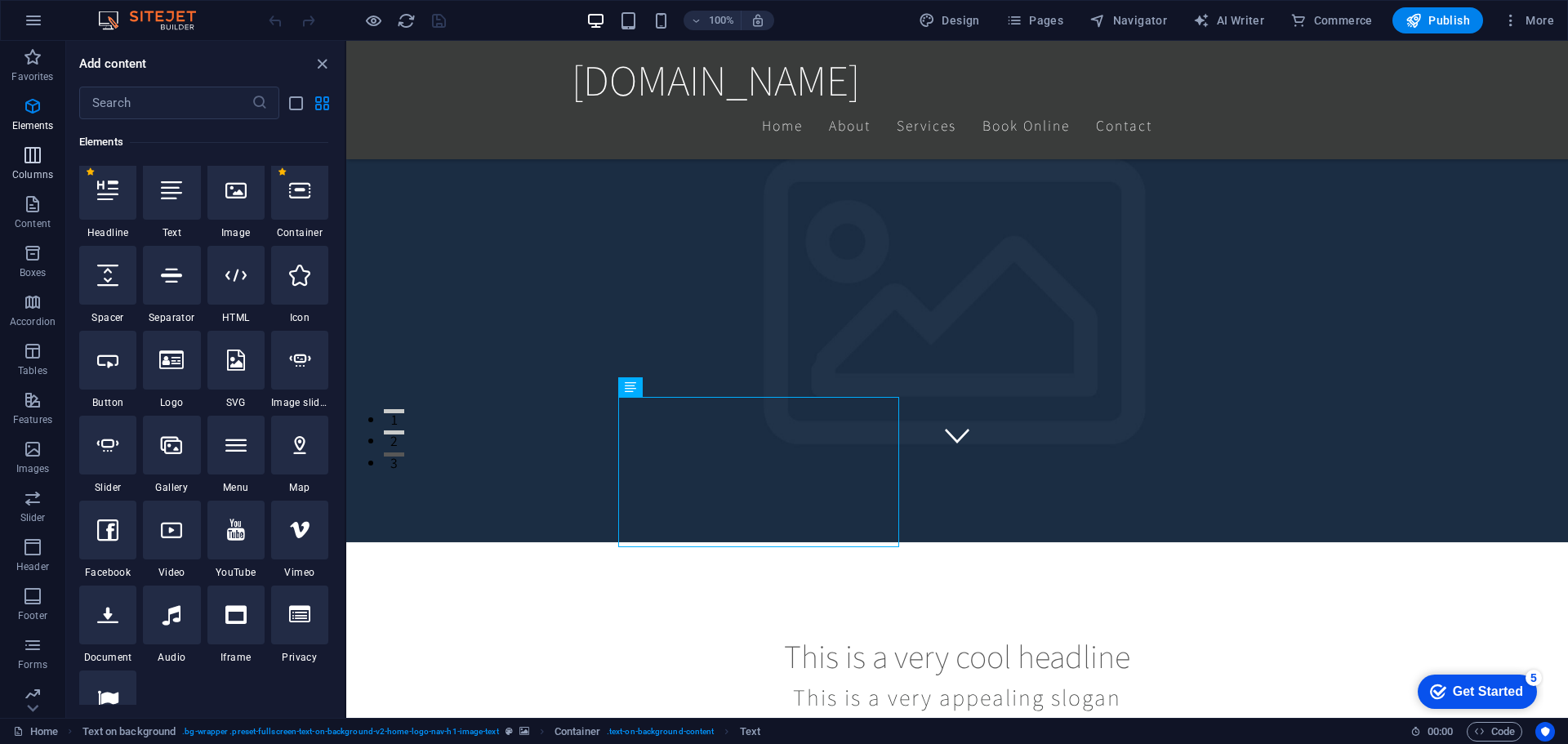
scroll to position [174, 0]
click at [167, 373] on icon at bounding box center [172, 365] width 25 height 21
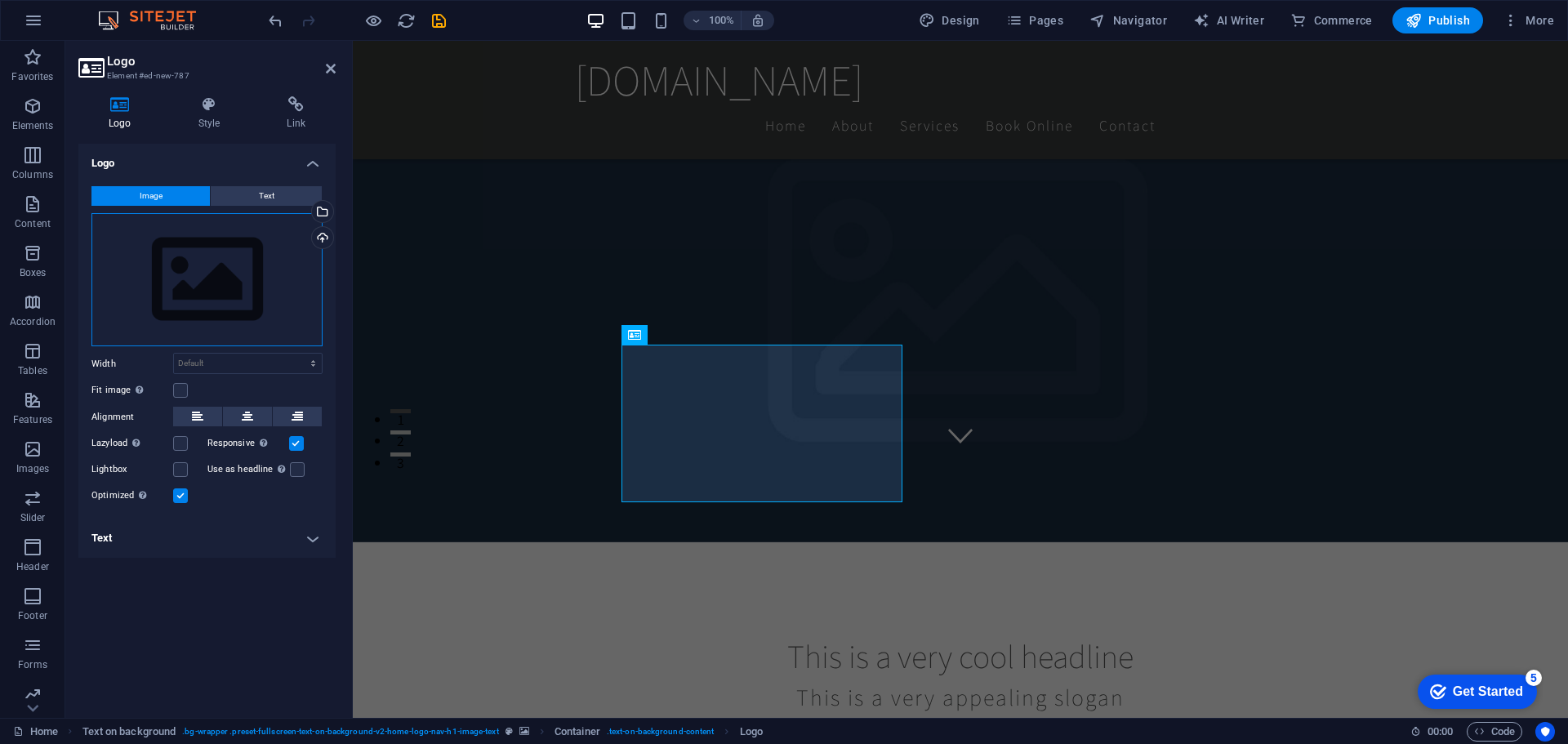
click at [209, 264] on div "Drag files here, click to choose files or select files from Files or our free s…" at bounding box center [206, 280] width 231 height 134
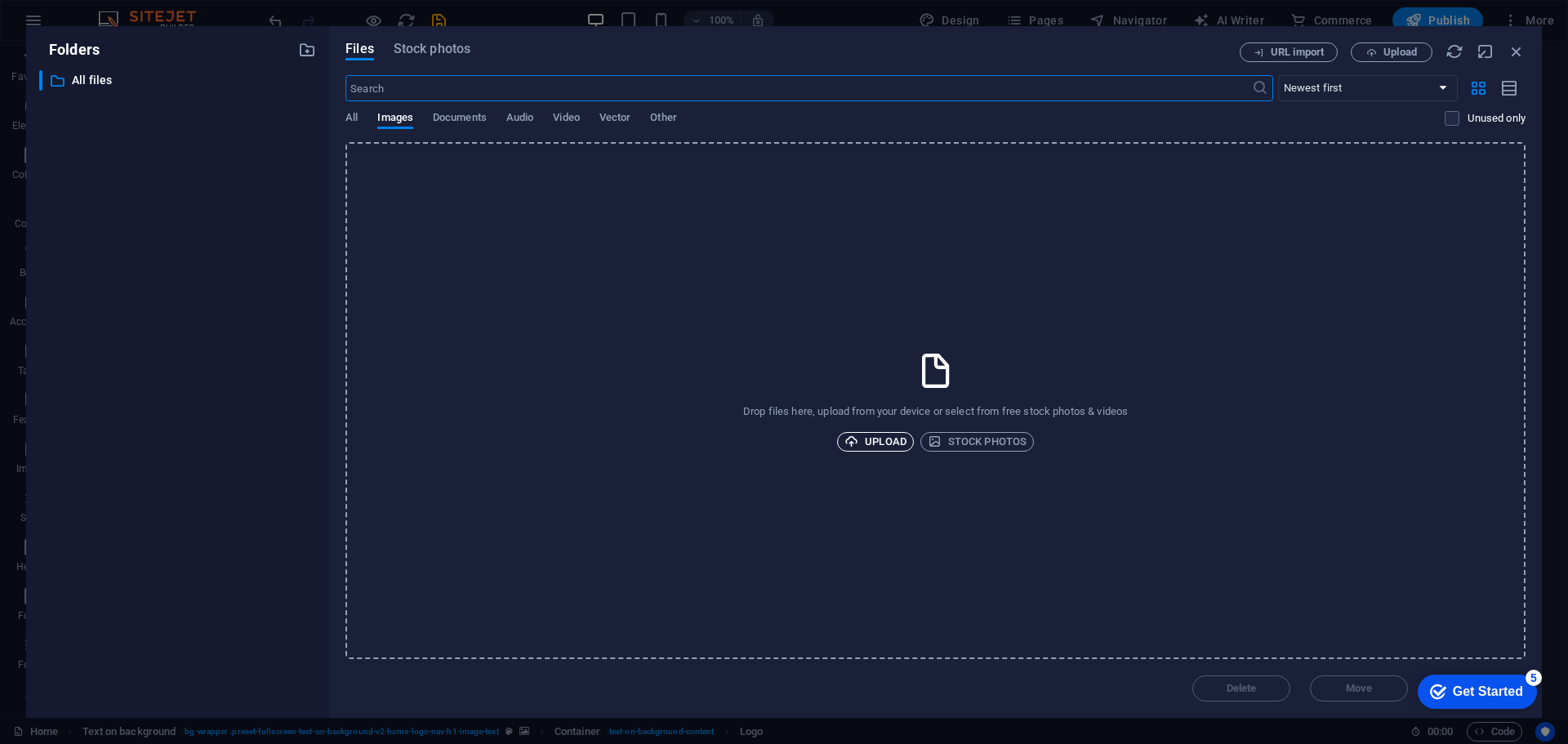
click at [881, 444] on span "Upload" at bounding box center [875, 442] width 62 height 19
click at [462, 118] on span "Documents" at bounding box center [460, 119] width 54 height 23
click at [359, 117] on div "All Images Documents Audio Video Vector Other" at bounding box center [894, 127] width 1099 height 31
click at [352, 121] on span "All" at bounding box center [351, 119] width 12 height 23
click at [59, 80] on icon at bounding box center [57, 81] width 16 height 16
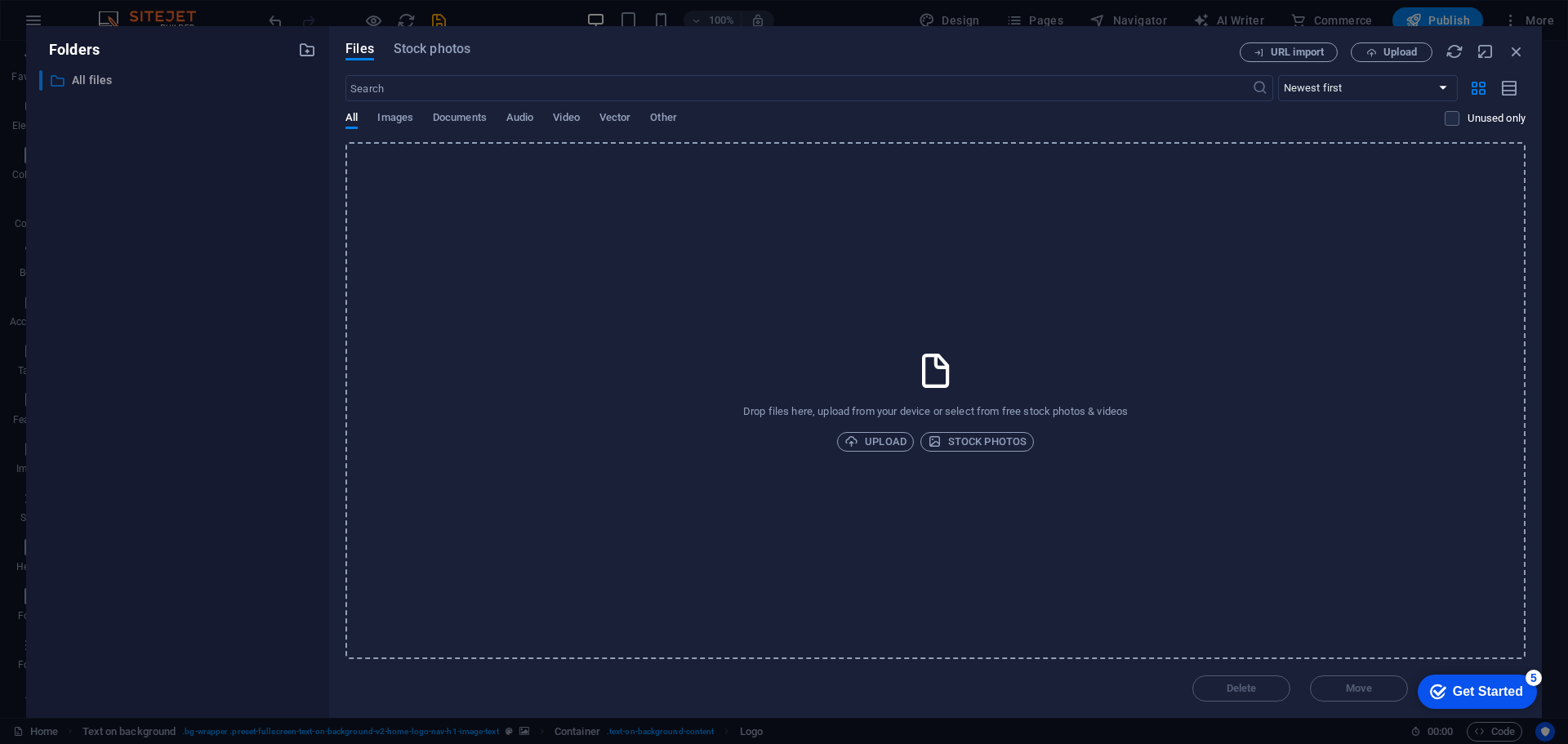
click at [137, 78] on p "All files" at bounding box center [178, 81] width 214 height 19
click at [308, 48] on icon "button" at bounding box center [307, 50] width 18 height 18
click at [297, 103] on icon "button" at bounding box center [301, 105] width 17 height 16
click at [266, 283] on div at bounding box center [784, 372] width 1568 height 744
click at [1523, 51] on icon "button" at bounding box center [1516, 51] width 18 height 18
